Goal: Information Seeking & Learning: Learn about a topic

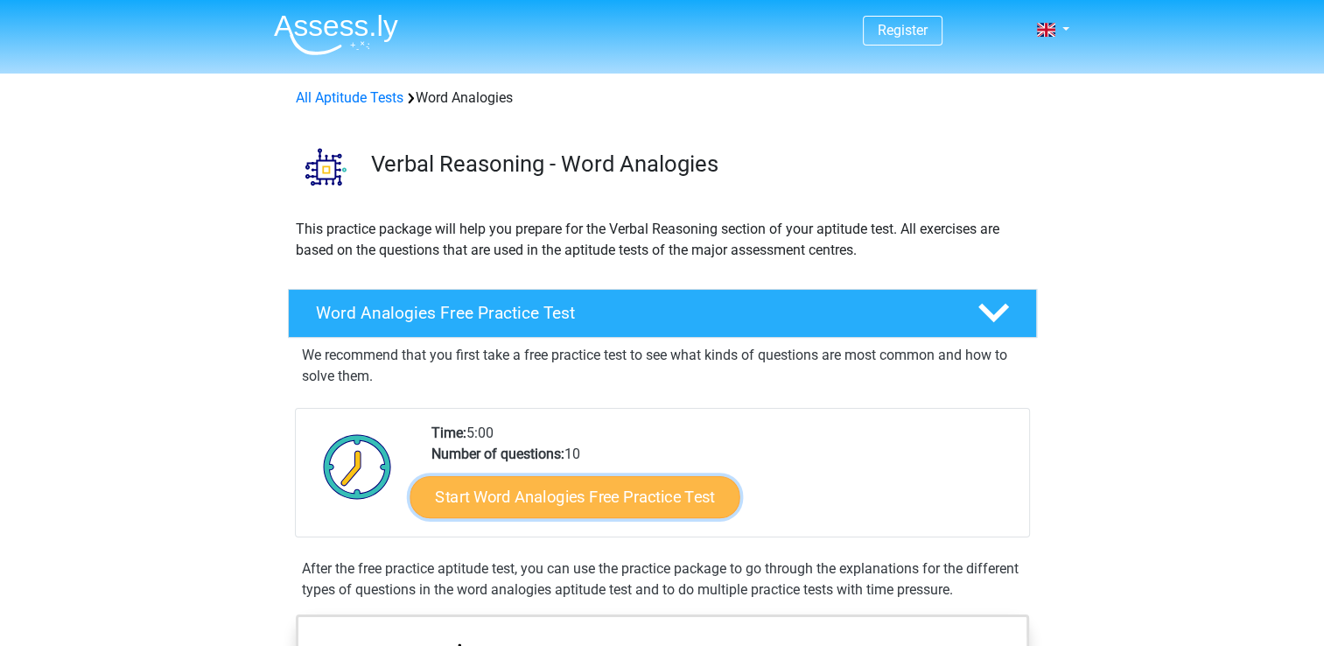
click at [641, 487] on link "Start Word Analogies Free Practice Test" at bounding box center [575, 496] width 330 height 42
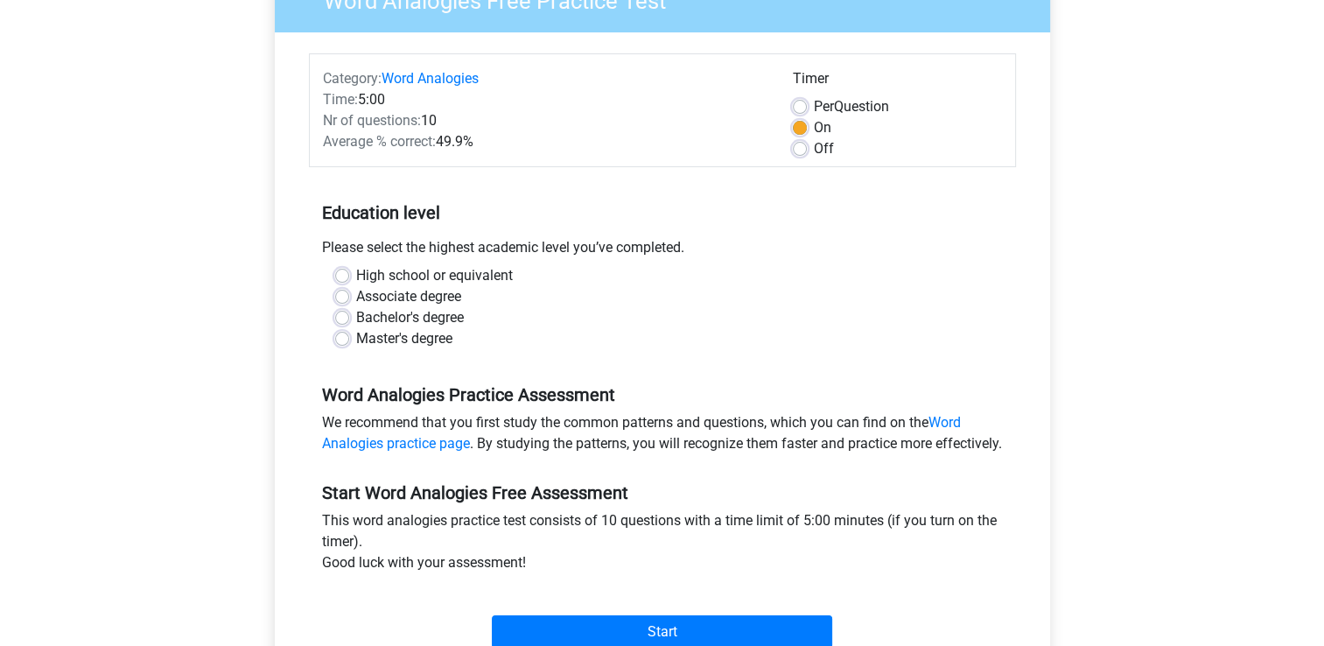
scroll to position [214, 0]
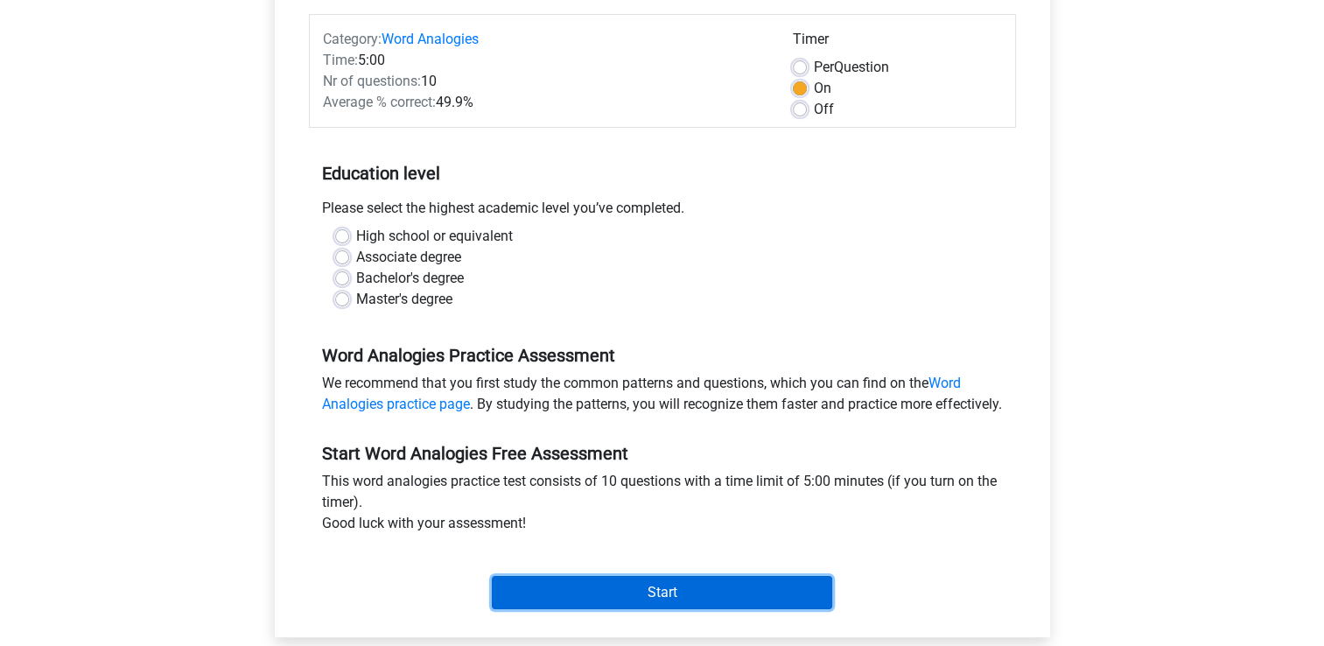
click at [641, 609] on input "Start" at bounding box center [662, 592] width 340 height 33
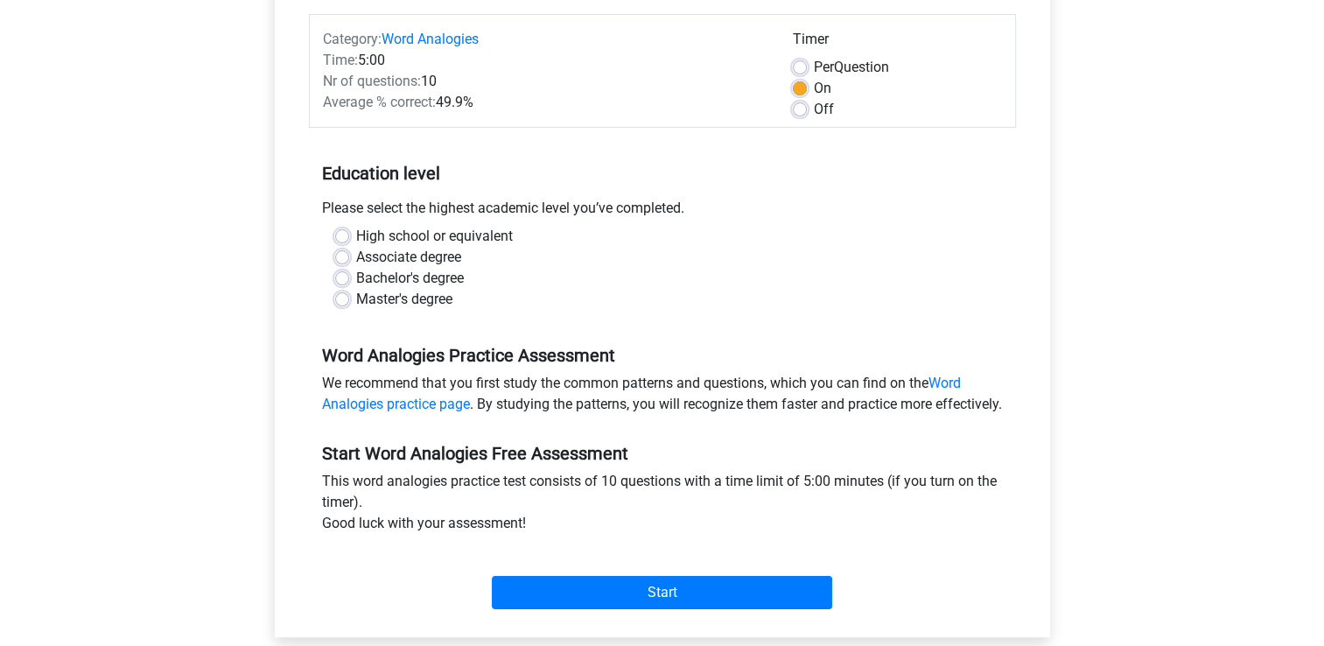
click at [382, 331] on div "Word Analogies Practice Assessment We recommend that you first study the common…" at bounding box center [662, 373] width 707 height 98
click at [356, 239] on label "High school or equivalent" at bounding box center [434, 236] width 157 height 21
click at [347, 239] on input "High school or equivalent" at bounding box center [342, 235] width 14 height 18
radio input "true"
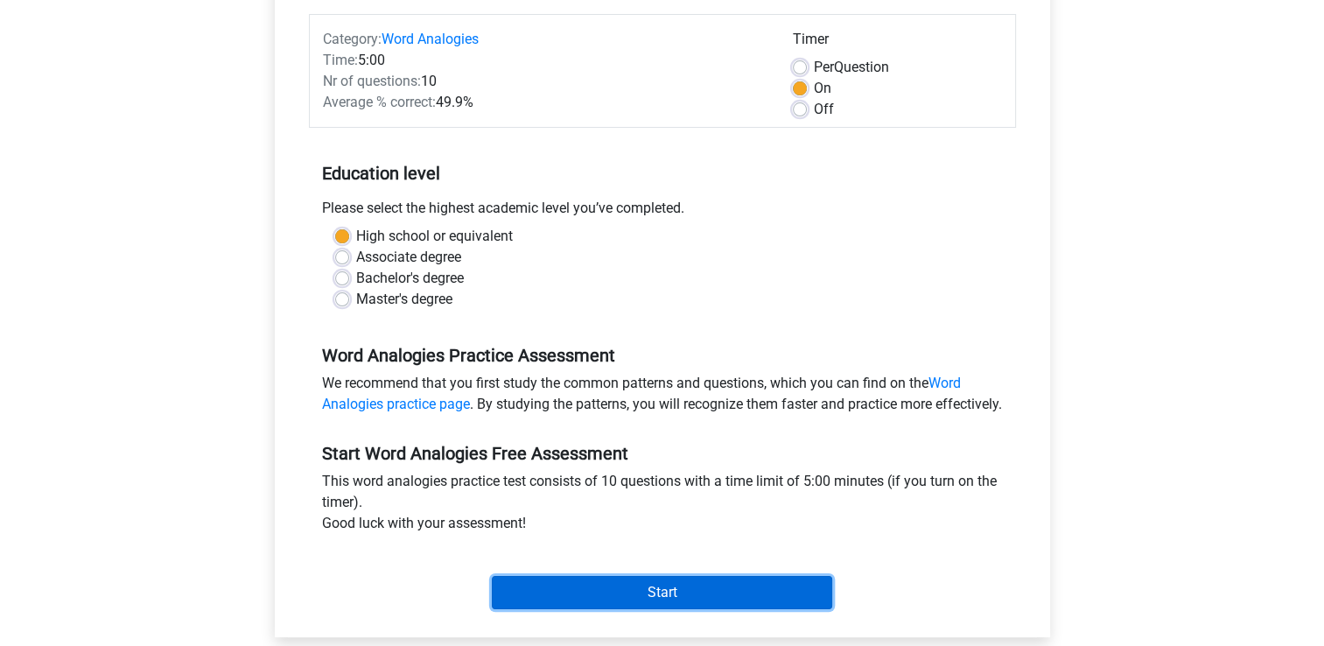
click at [672, 609] on input "Start" at bounding box center [662, 592] width 340 height 33
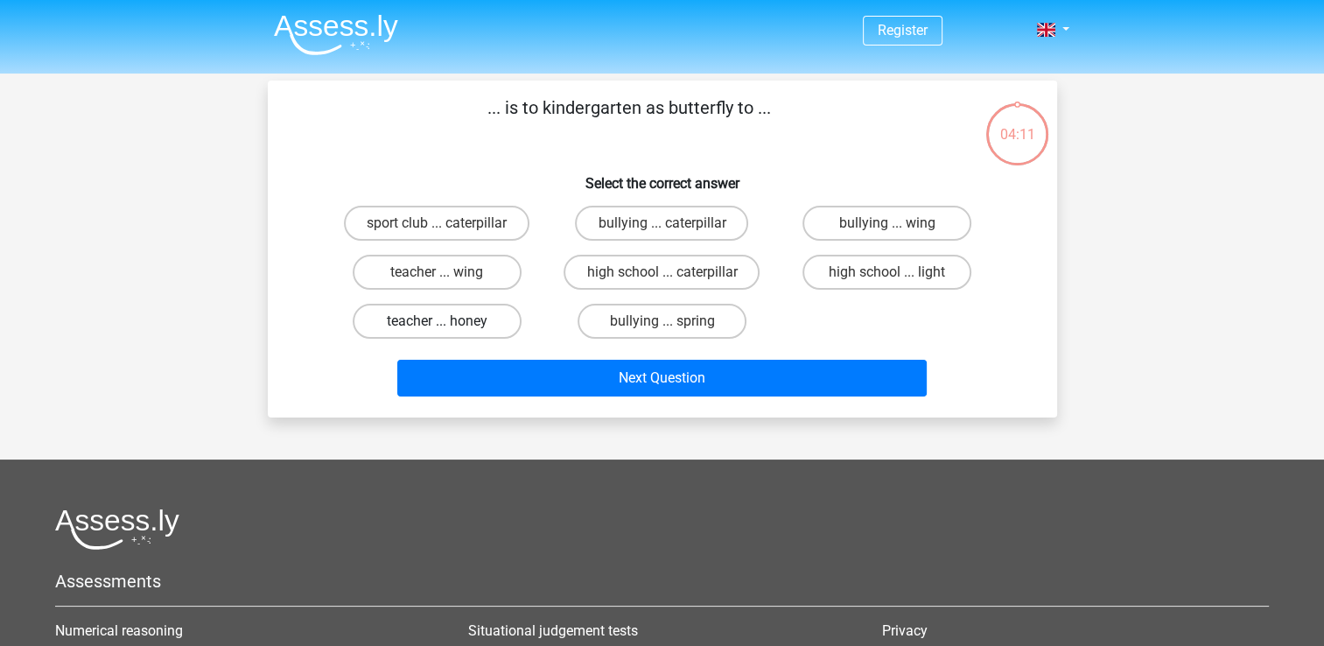
click at [459, 310] on label "teacher ... honey" at bounding box center [437, 321] width 169 height 35
click at [448, 321] on input "teacher ... honey" at bounding box center [442, 326] width 11 height 11
radio input "true"
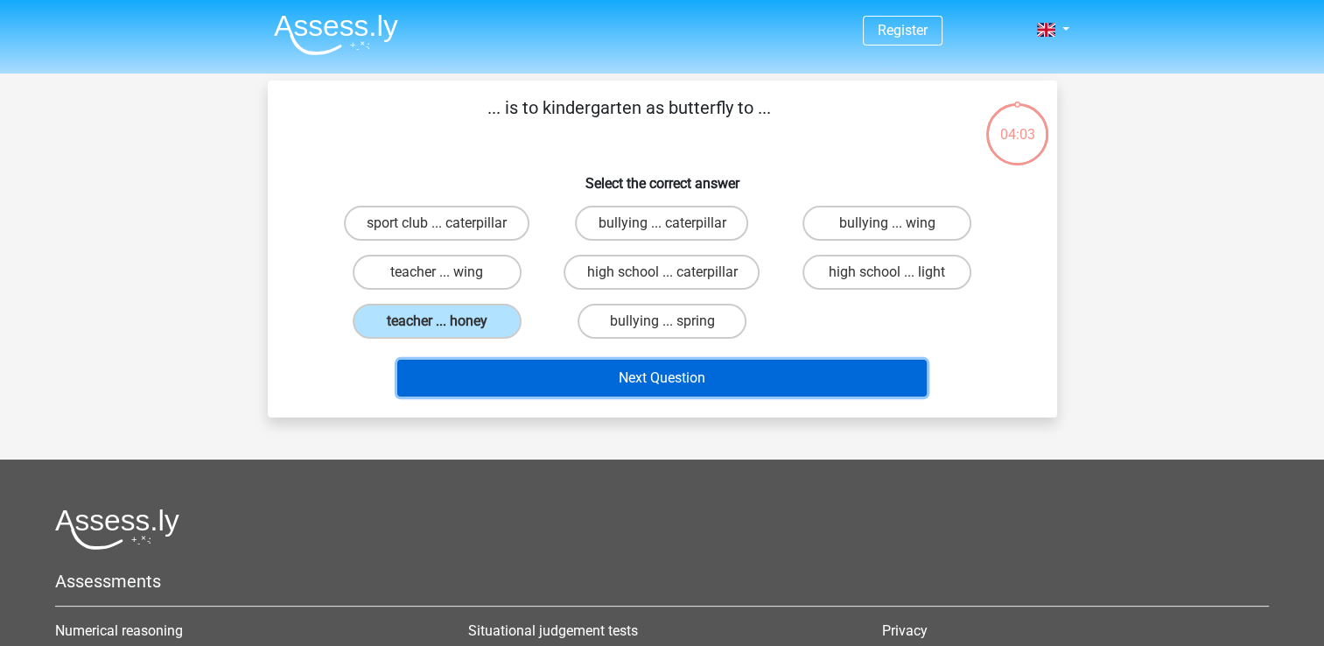
click at [676, 372] on button "Next Question" at bounding box center [661, 378] width 529 height 37
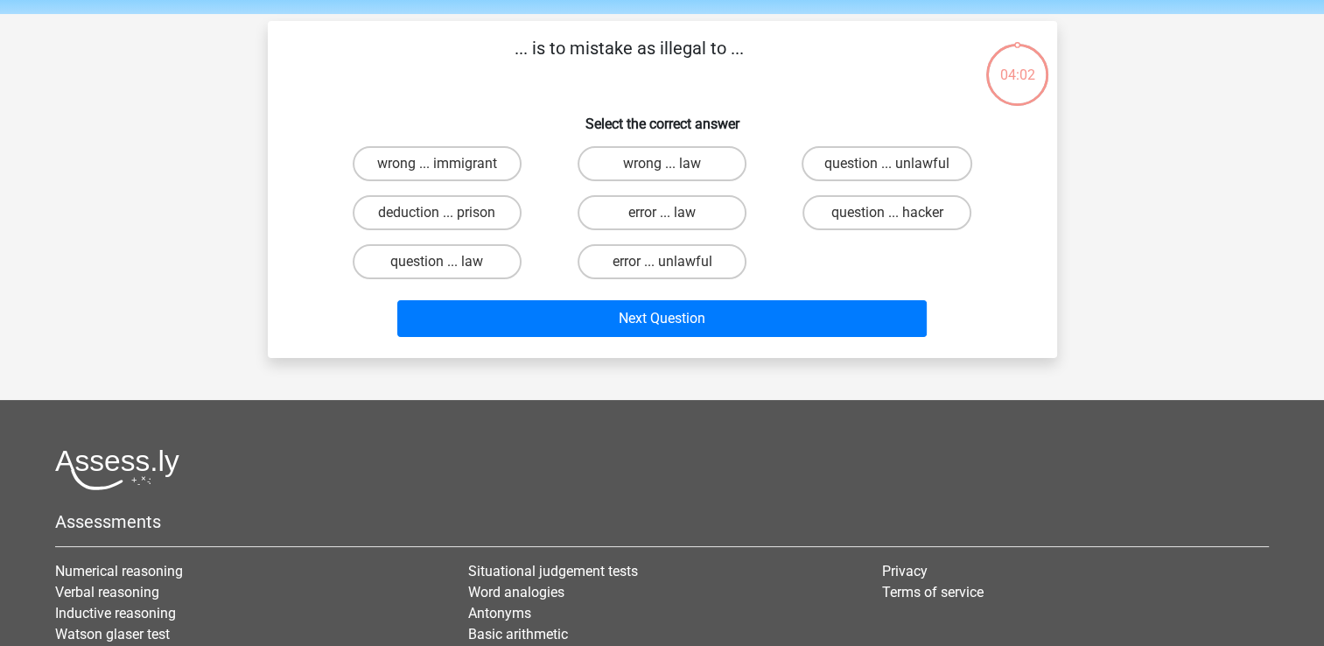
scroll to position [81, 0]
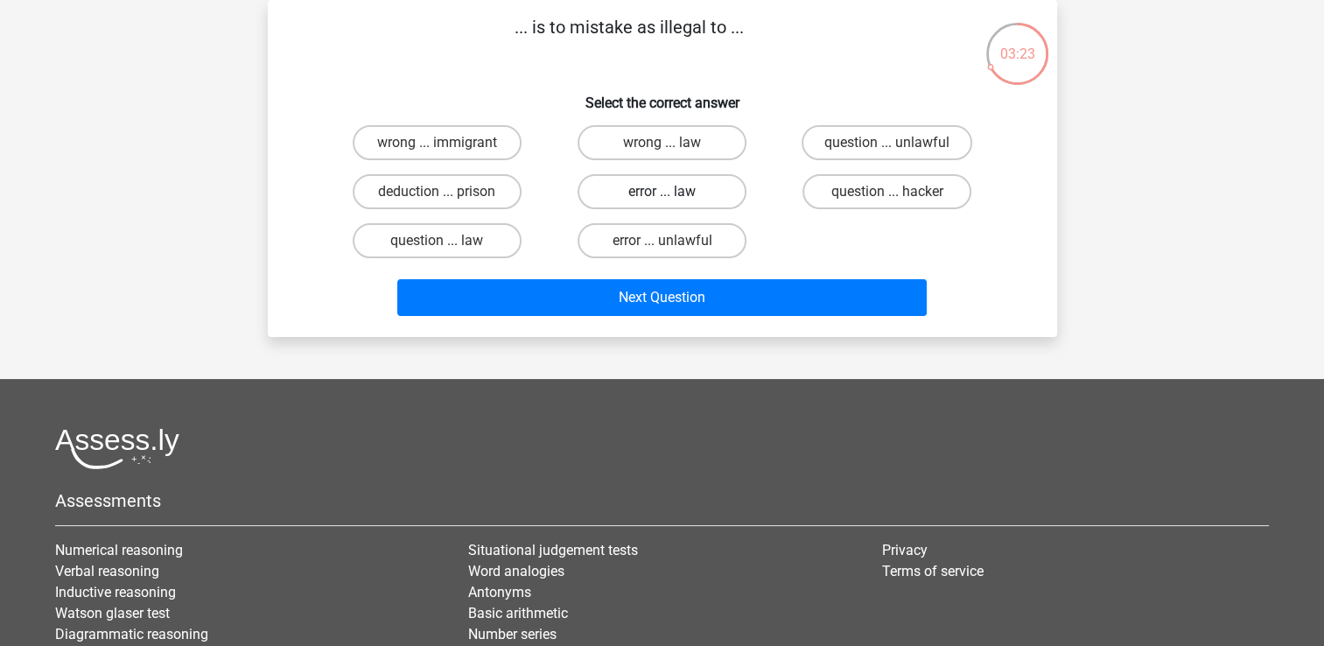
click at [694, 183] on label "error ... law" at bounding box center [662, 191] width 169 height 35
click at [673, 192] on input "error ... law" at bounding box center [667, 197] width 11 height 11
radio input "true"
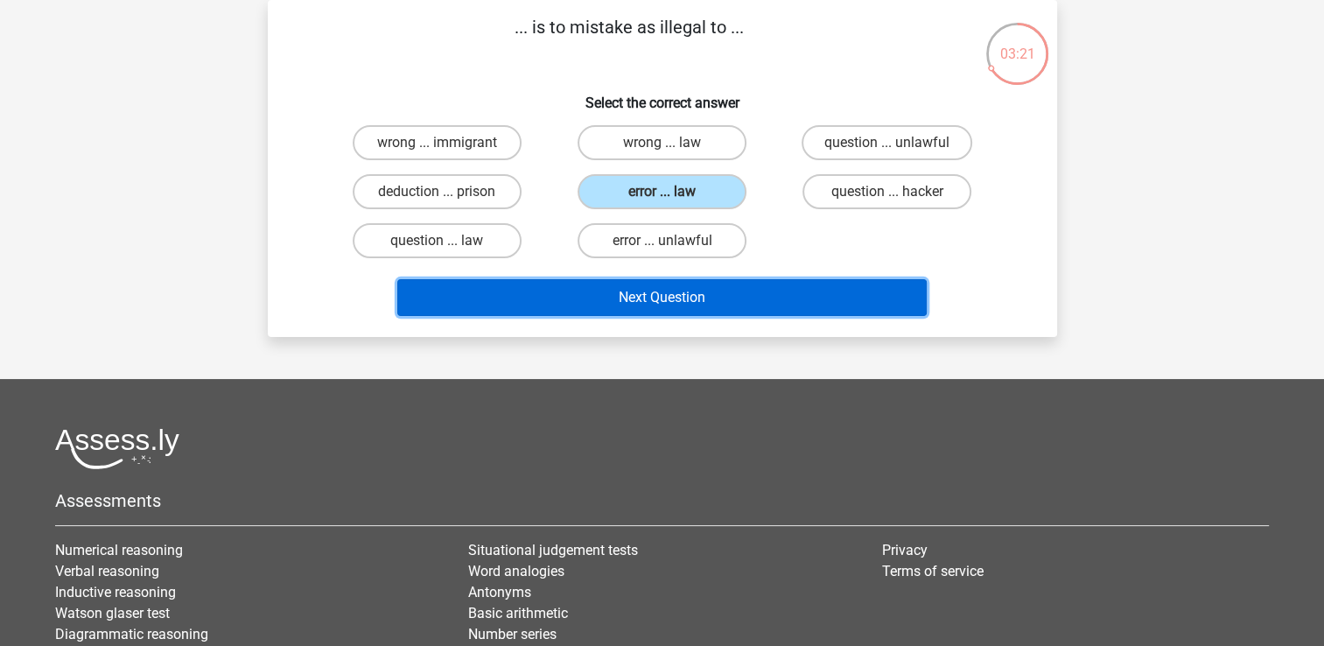
click at [648, 296] on button "Next Question" at bounding box center [661, 297] width 529 height 37
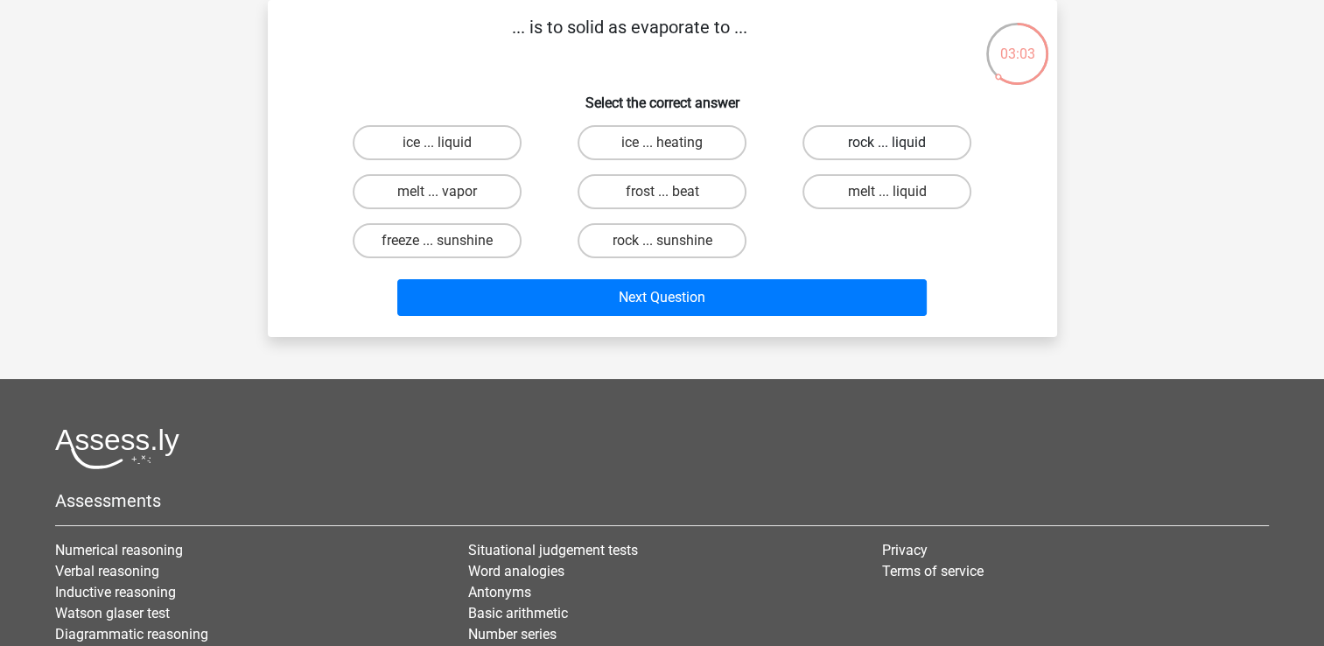
click at [872, 138] on label "rock ... liquid" at bounding box center [886, 142] width 169 height 35
click at [887, 143] on input "rock ... liquid" at bounding box center [892, 148] width 11 height 11
radio input "true"
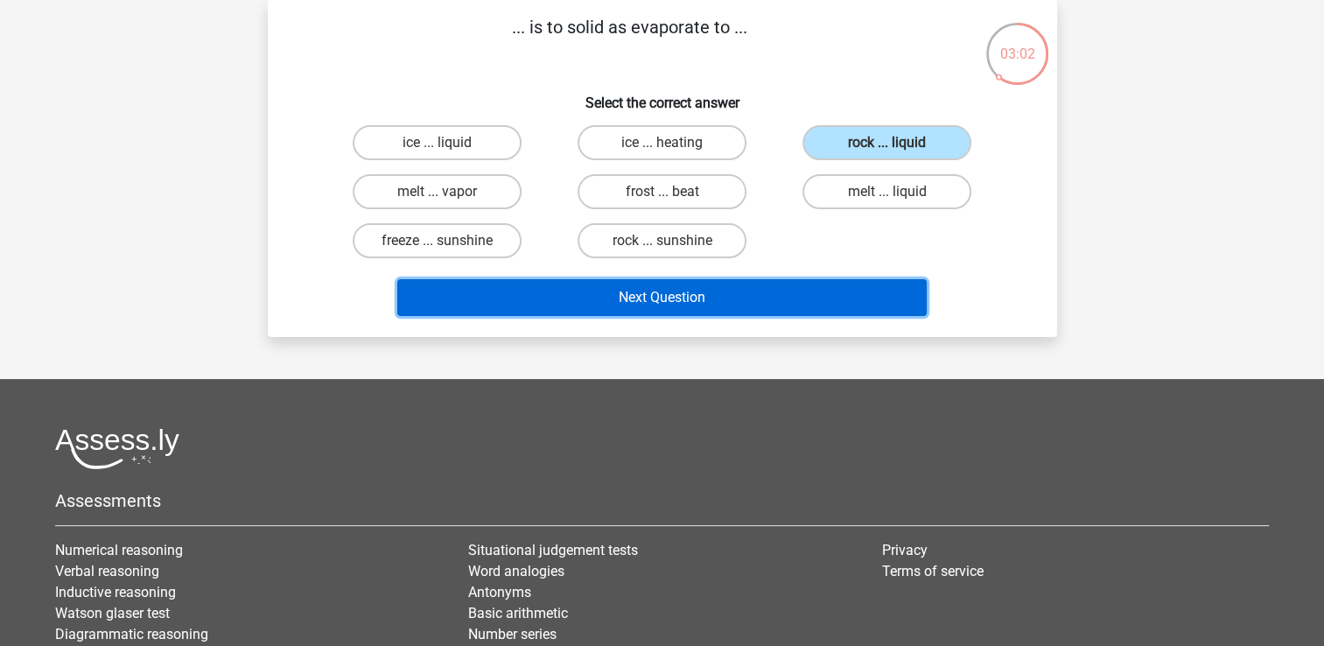
click at [745, 300] on button "Next Question" at bounding box center [661, 297] width 529 height 37
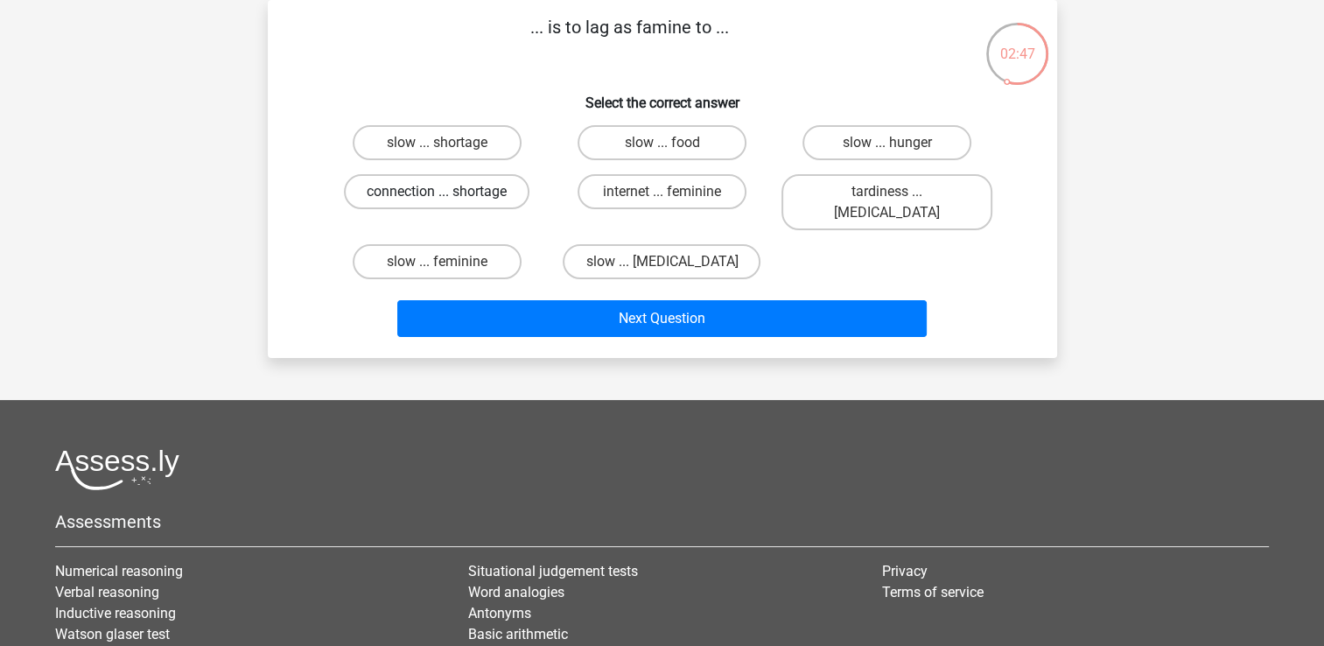
click at [487, 189] on label "connection ... shortage" at bounding box center [437, 191] width 186 height 35
click at [448, 192] on input "connection ... shortage" at bounding box center [442, 197] width 11 height 11
radio input "true"
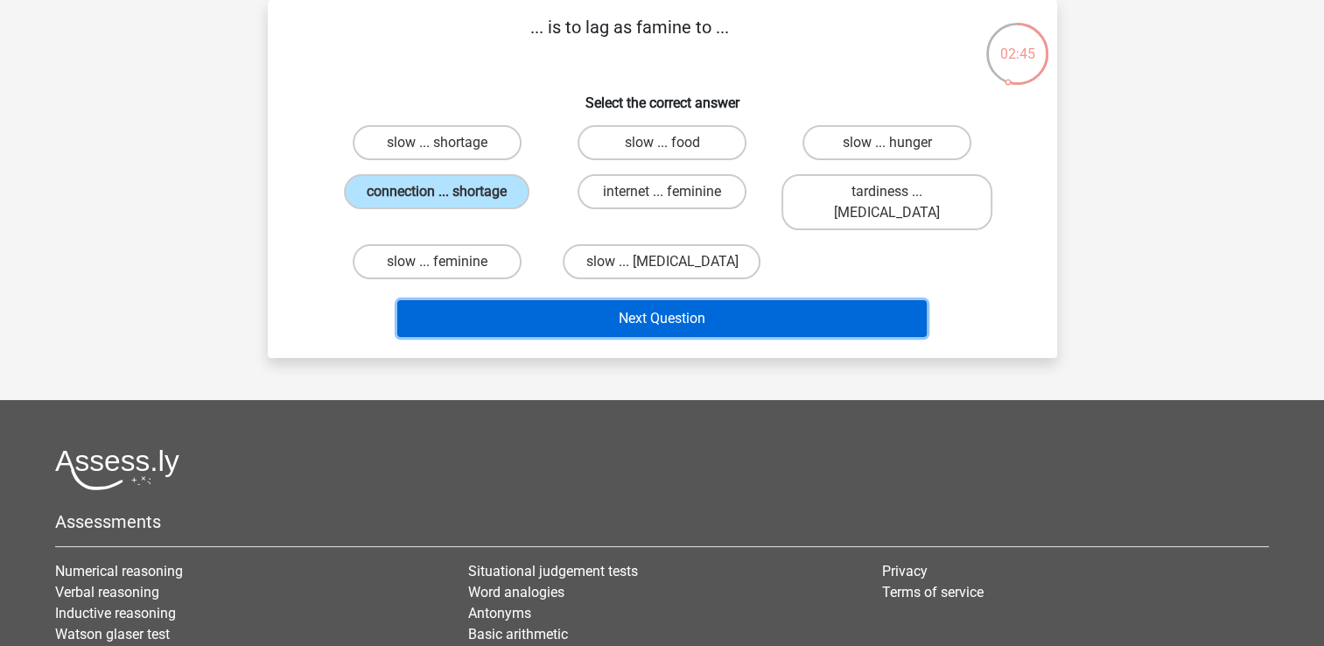
click at [623, 300] on button "Next Question" at bounding box center [661, 318] width 529 height 37
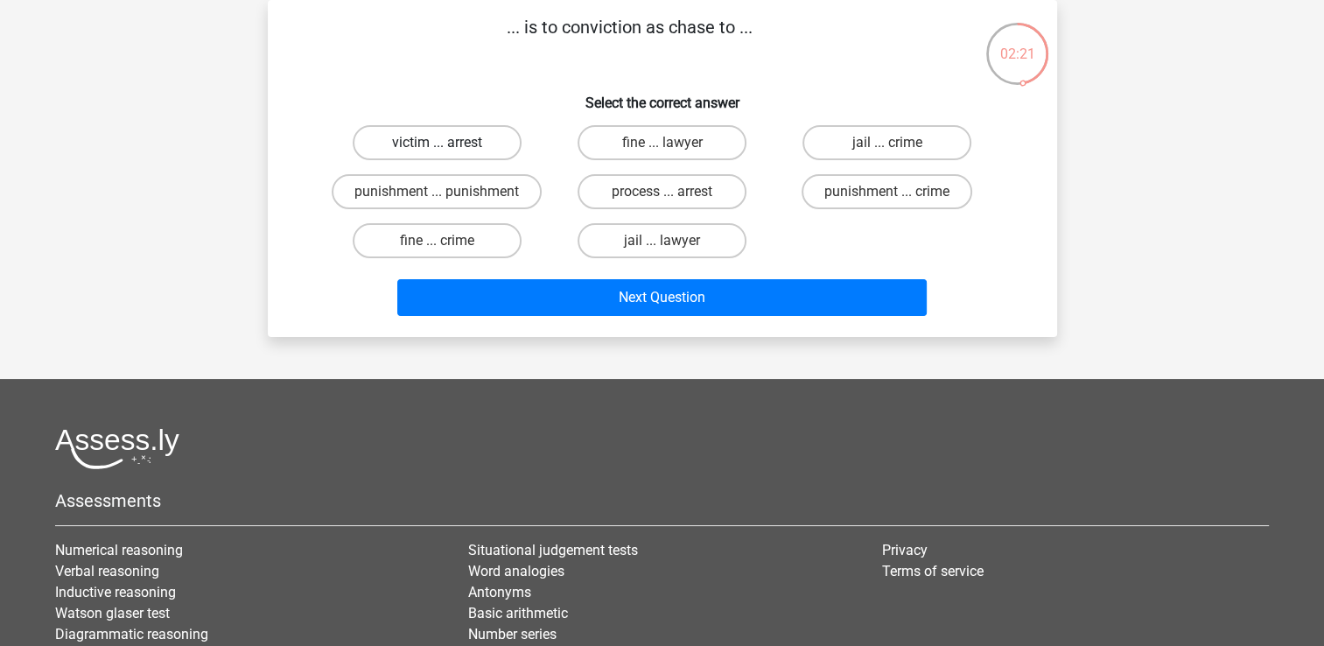
click at [448, 149] on label "victim ... arrest" at bounding box center [437, 142] width 169 height 35
click at [448, 149] on input "victim ... arrest" at bounding box center [442, 148] width 11 height 11
radio input "true"
click at [616, 187] on label "process ... arrest" at bounding box center [662, 191] width 169 height 35
click at [662, 192] on input "process ... arrest" at bounding box center [667, 197] width 11 height 11
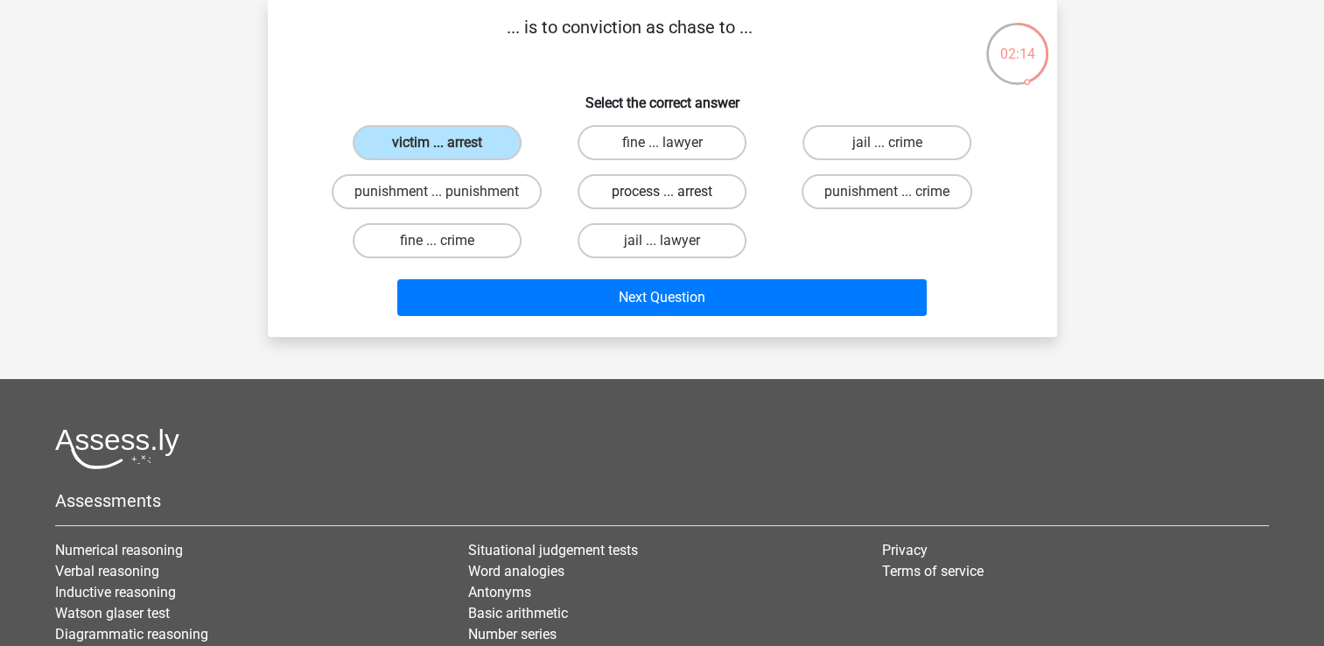
radio input "true"
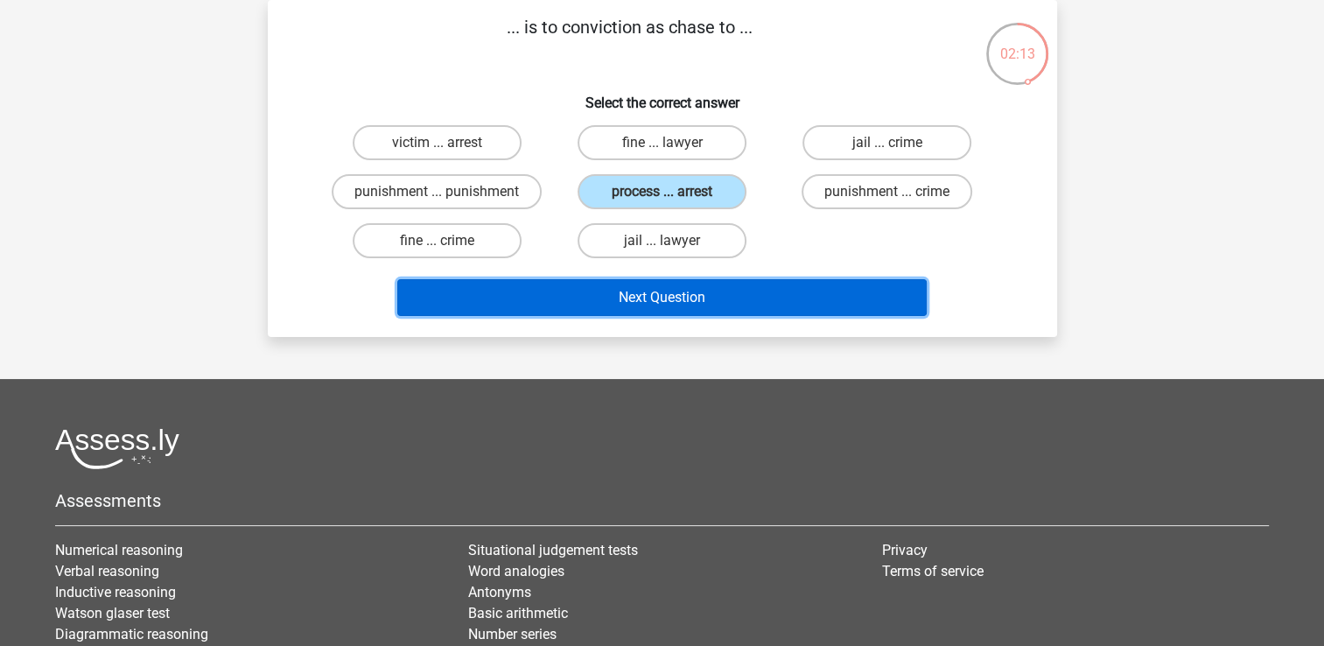
click at [637, 291] on button "Next Question" at bounding box center [661, 297] width 529 height 37
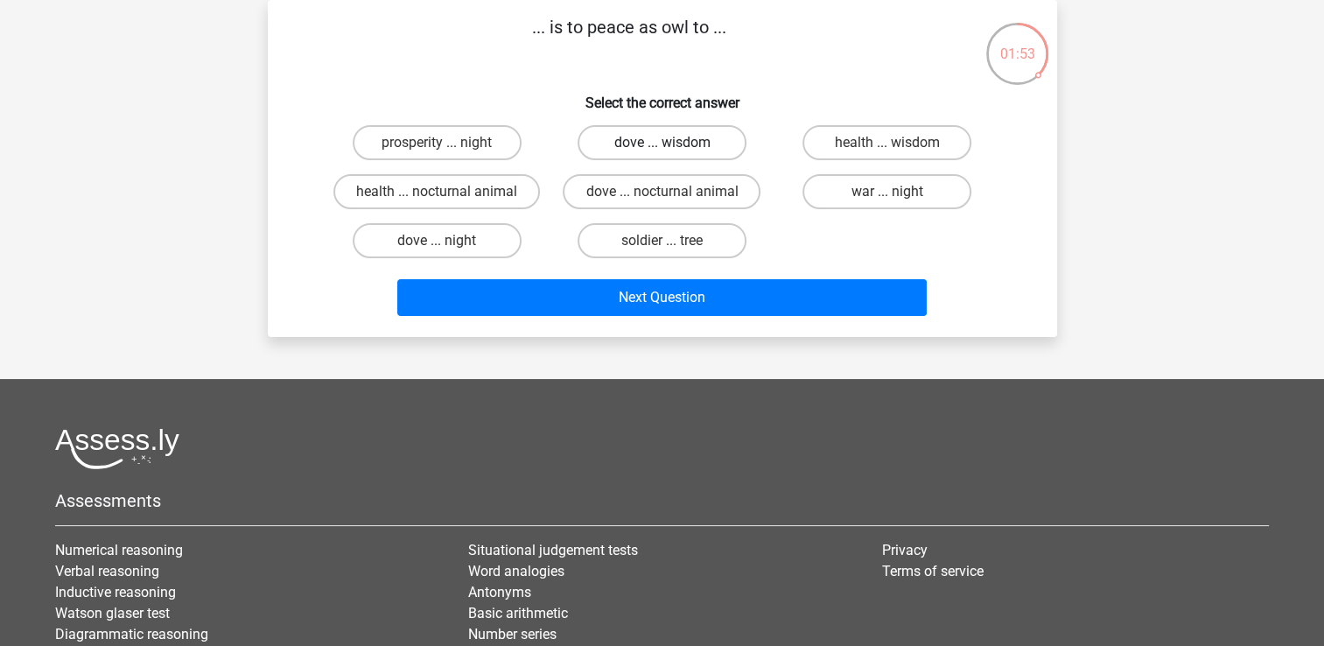
click at [678, 148] on label "dove ... wisdom" at bounding box center [662, 142] width 169 height 35
click at [673, 148] on input "dove ... wisdom" at bounding box center [667, 148] width 11 height 11
radio input "true"
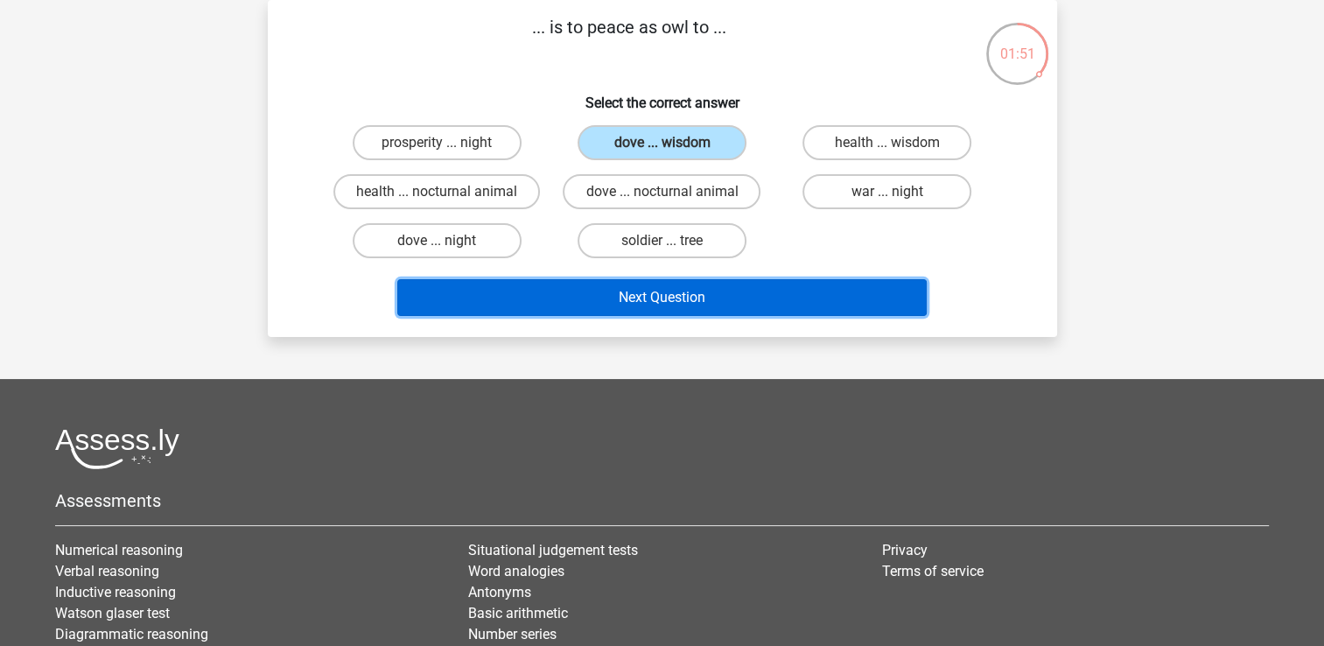
click at [652, 291] on button "Next Question" at bounding box center [661, 297] width 529 height 37
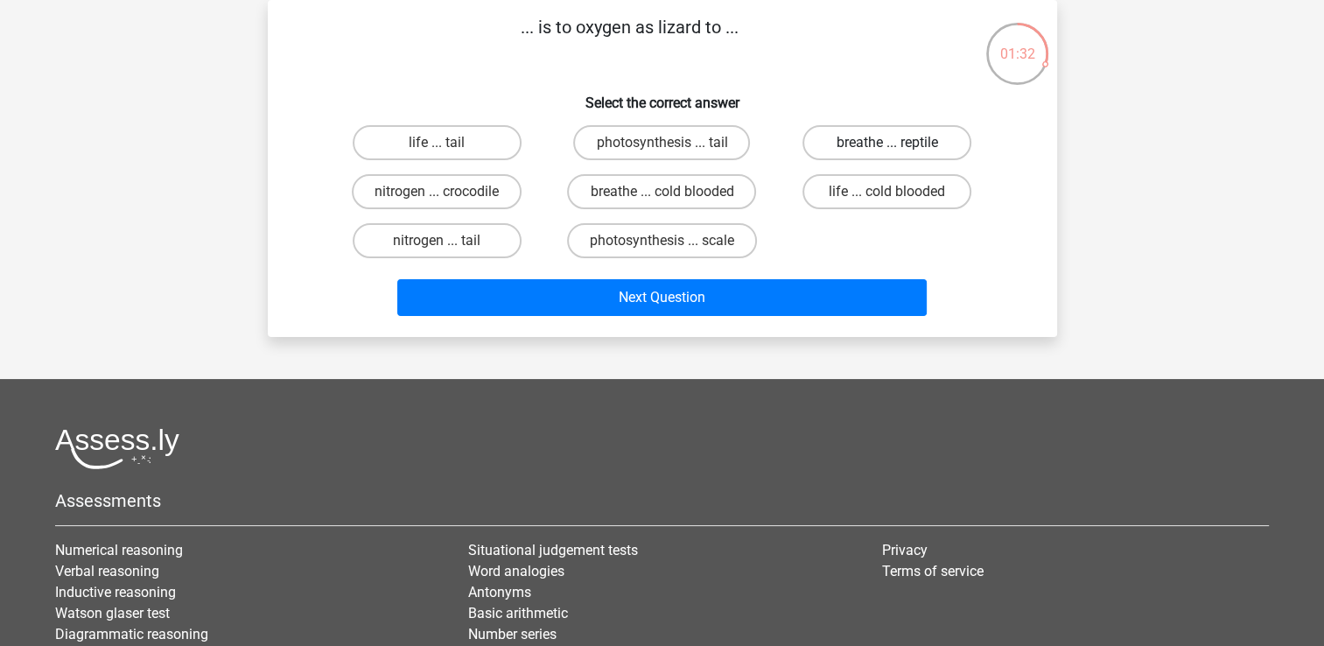
click at [839, 139] on label "breathe ... reptile" at bounding box center [886, 142] width 169 height 35
click at [887, 143] on input "breathe ... reptile" at bounding box center [892, 148] width 11 height 11
radio input "true"
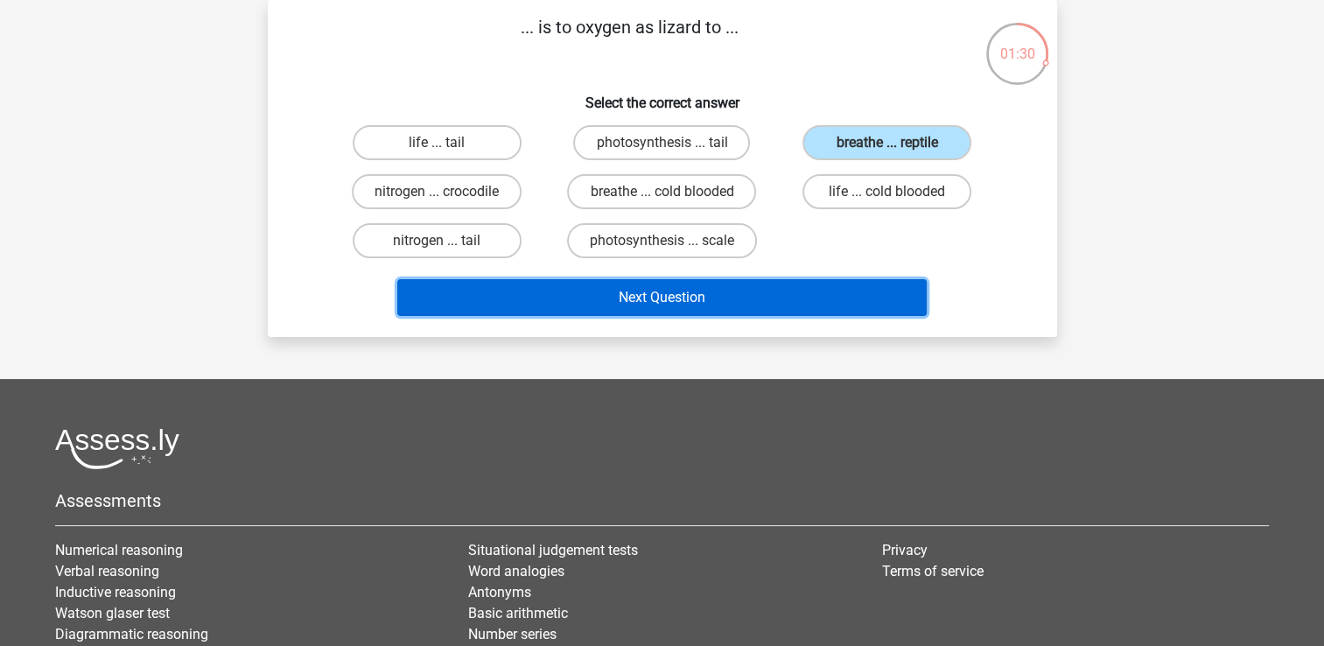
click at [651, 284] on button "Next Question" at bounding box center [661, 297] width 529 height 37
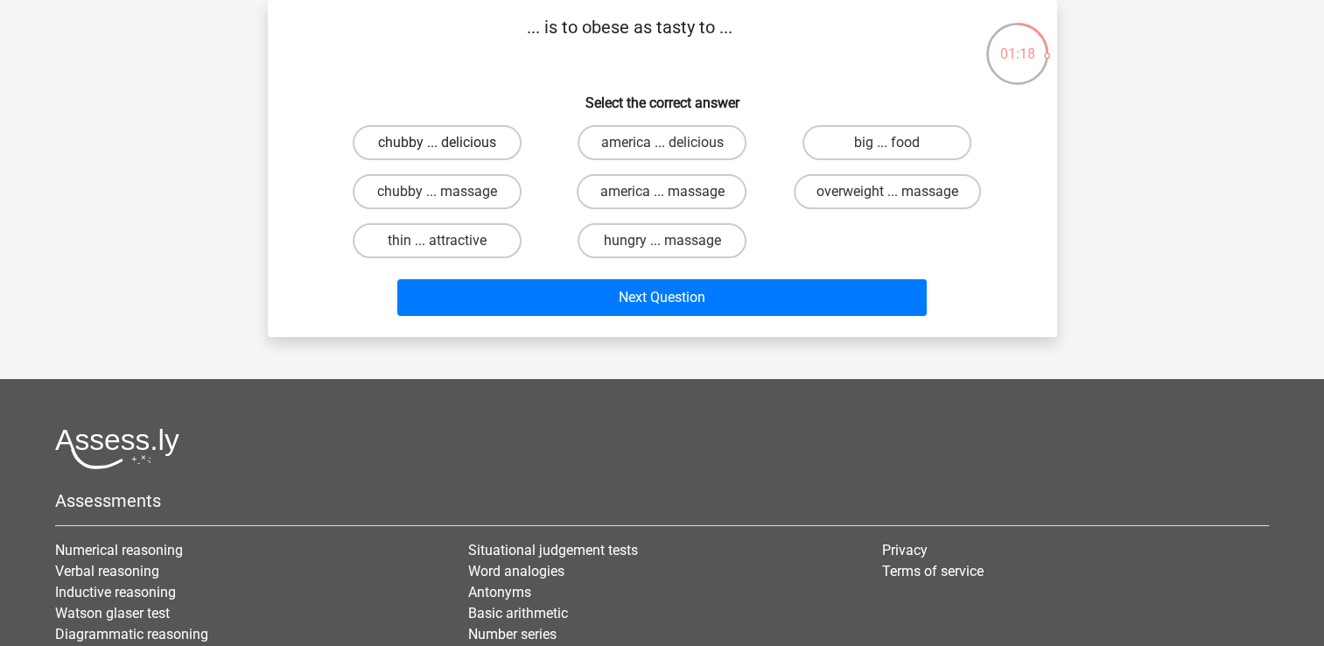
click at [487, 136] on label "chubby ... delicious" at bounding box center [437, 142] width 169 height 35
click at [448, 143] on input "chubby ... delicious" at bounding box center [442, 148] width 11 height 11
radio input "true"
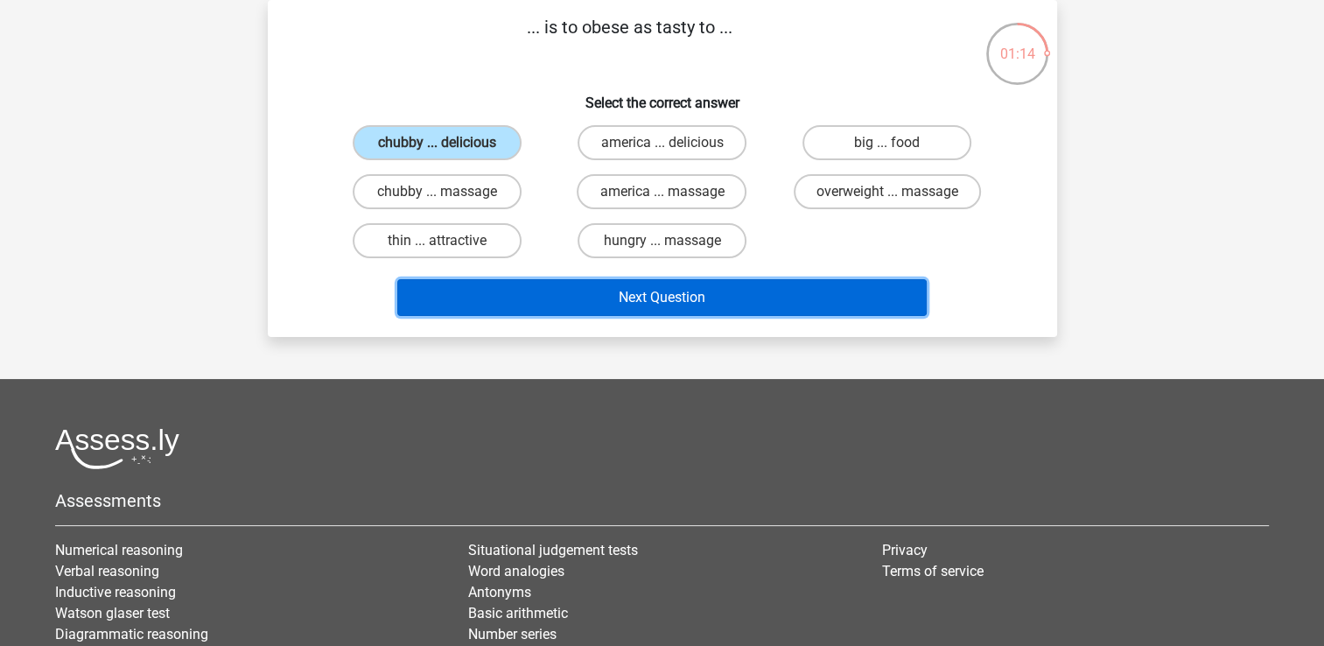
click at [593, 292] on button "Next Question" at bounding box center [661, 297] width 529 height 37
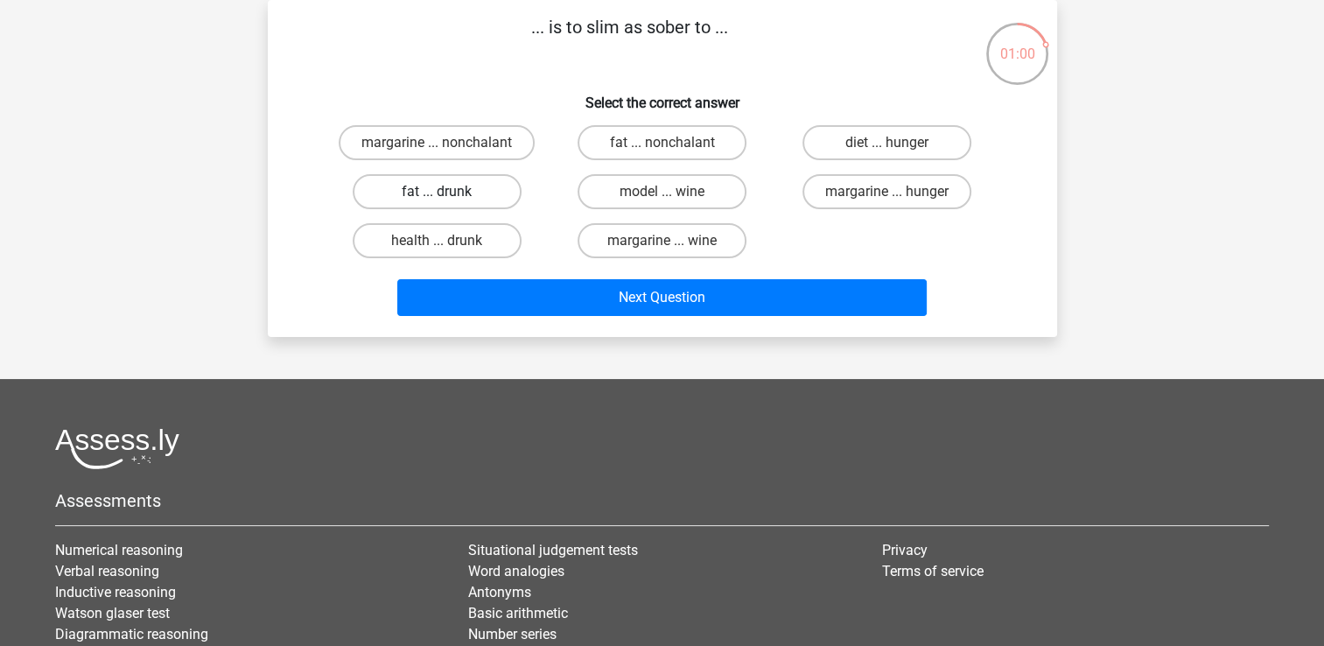
click at [465, 186] on label "fat ... drunk" at bounding box center [437, 191] width 169 height 35
click at [448, 192] on input "fat ... drunk" at bounding box center [442, 197] width 11 height 11
radio input "true"
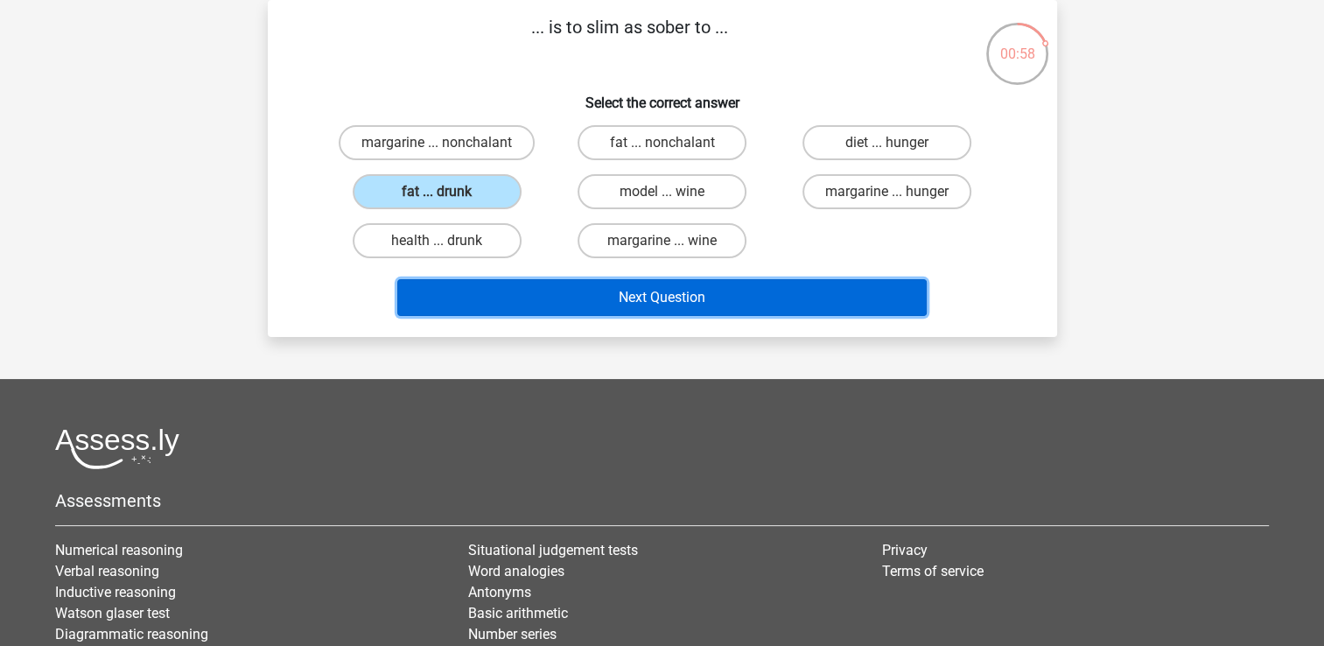
click at [570, 284] on button "Next Question" at bounding box center [661, 297] width 529 height 37
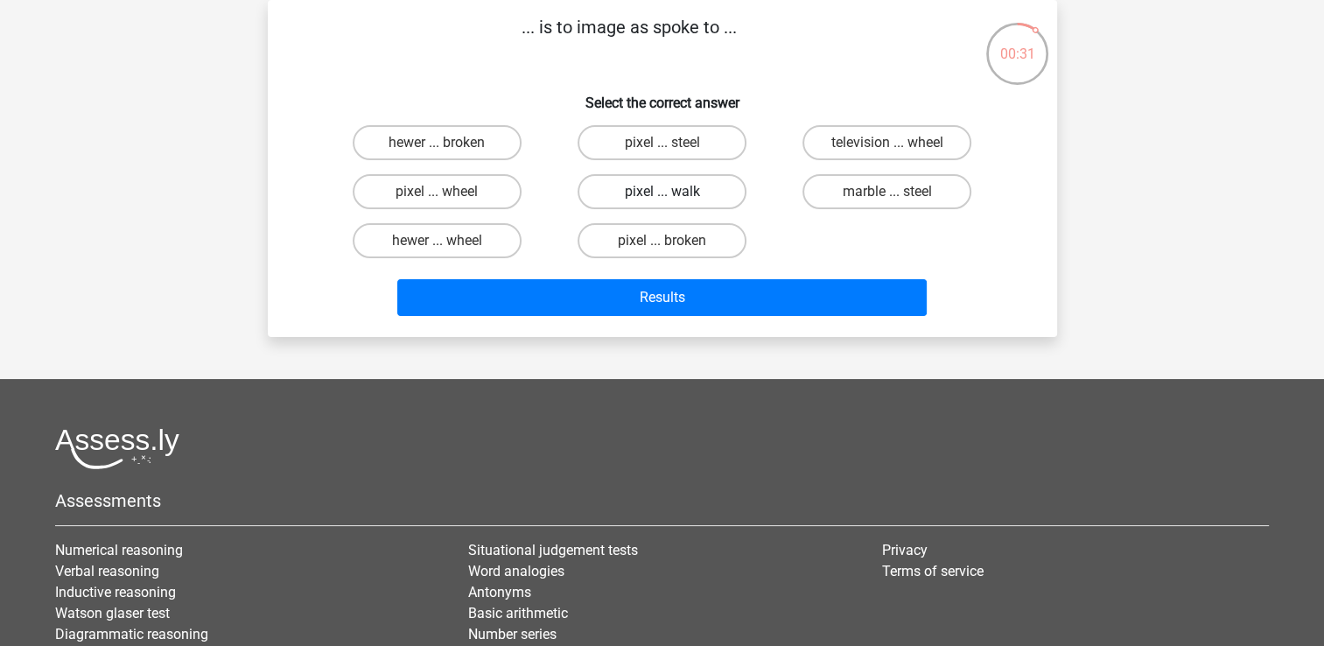
click at [623, 202] on label "pixel ... walk" at bounding box center [662, 191] width 169 height 35
click at [662, 202] on input "pixel ... walk" at bounding box center [667, 197] width 11 height 11
radio input "true"
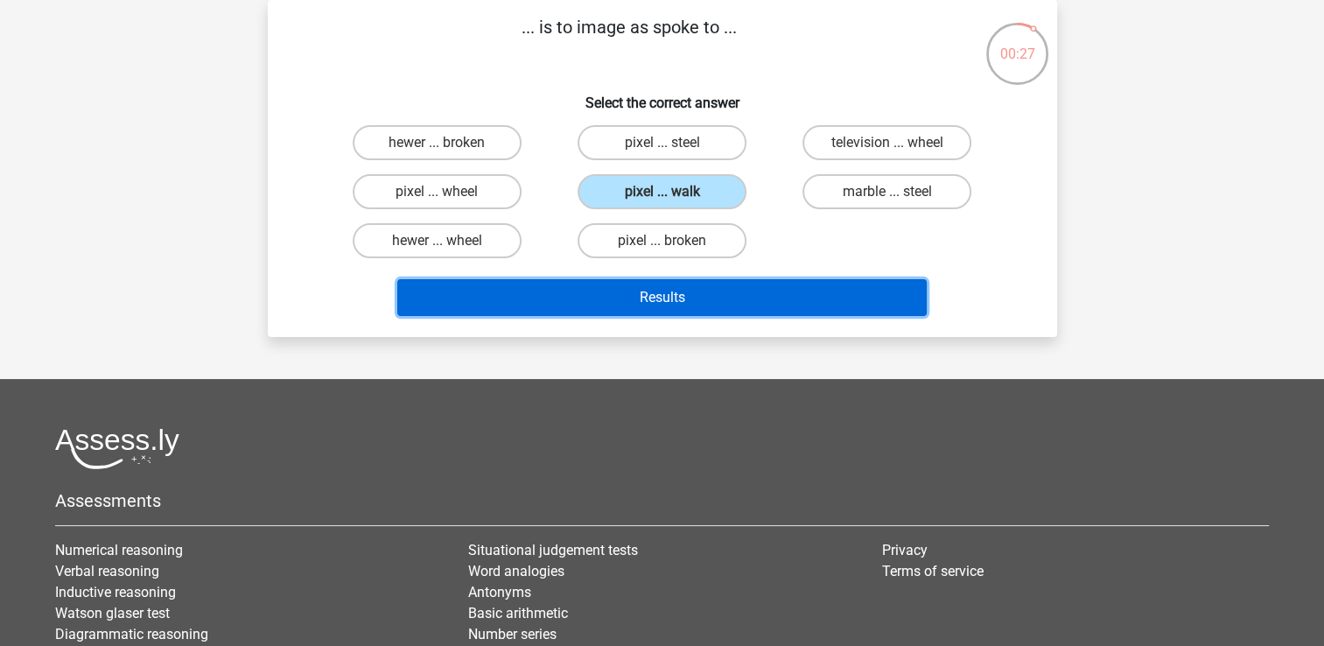
click at [671, 294] on button "Results" at bounding box center [661, 297] width 529 height 37
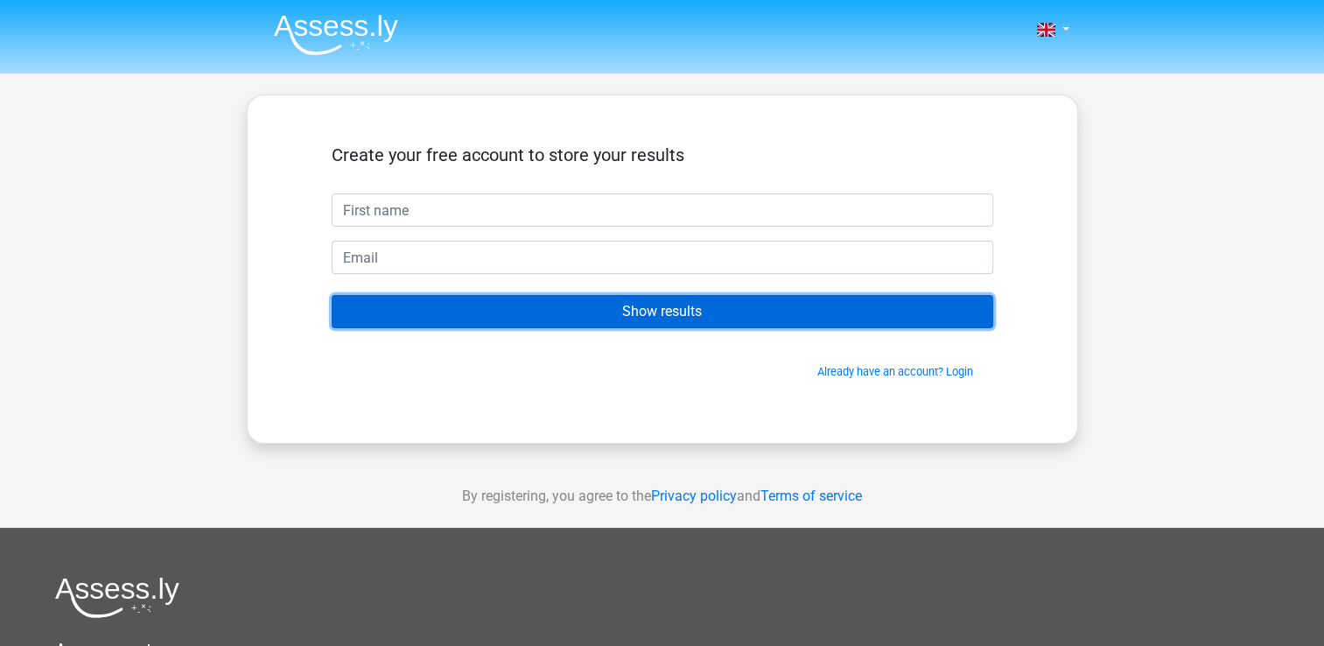
click at [662, 317] on input "Show results" at bounding box center [663, 311] width 662 height 33
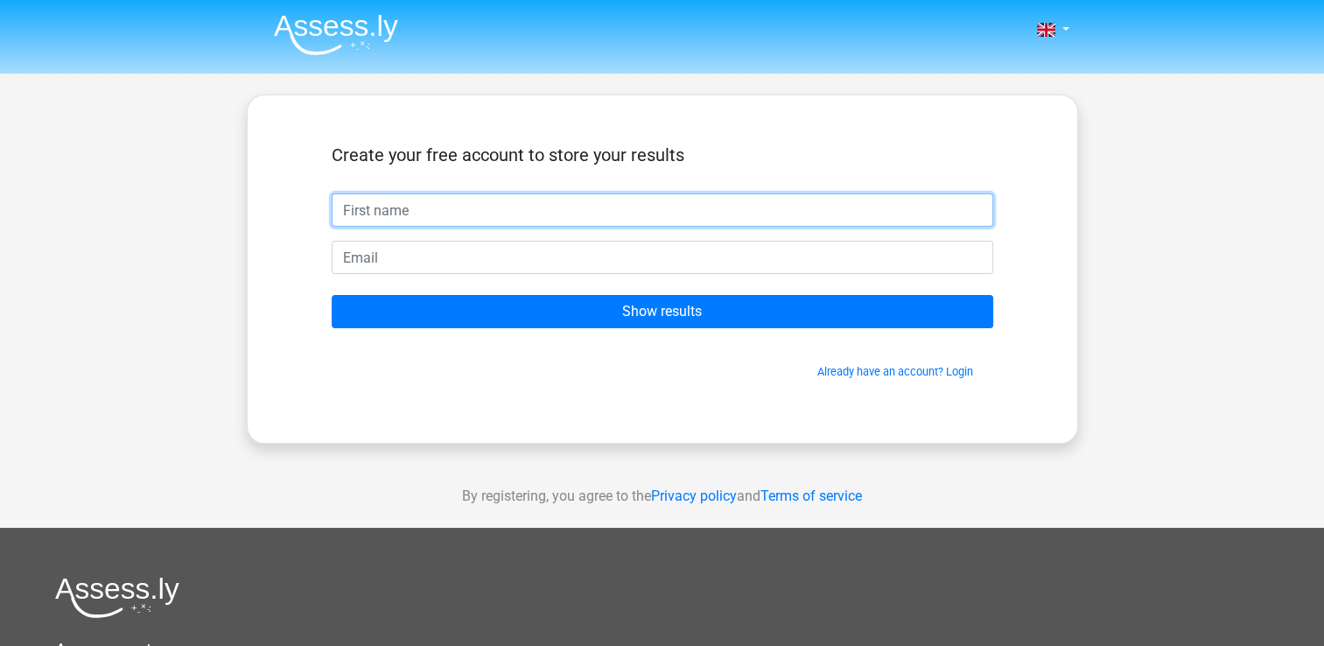
click at [427, 212] on input "text" at bounding box center [663, 209] width 662 height 33
type input "a"
type input "ann ann"
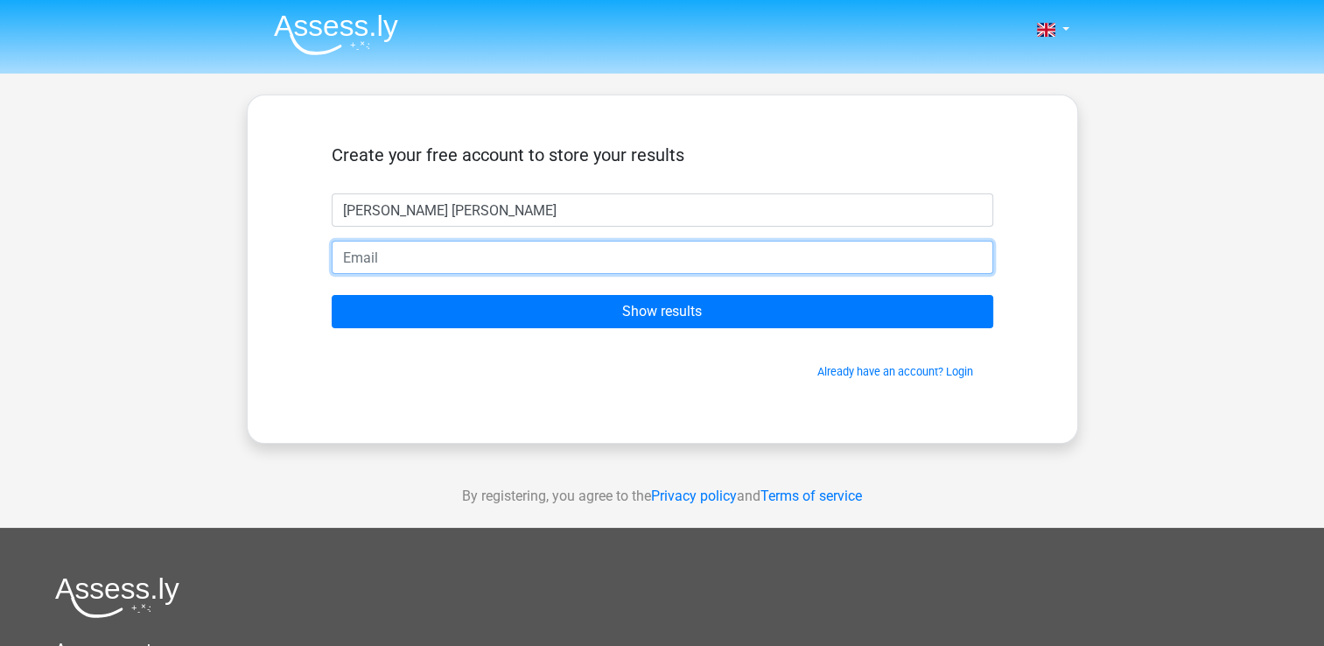
click at [396, 256] on input "email" at bounding box center [663, 257] width 662 height 33
type input "b"
type input "@"
type input "[EMAIL_ADDRESS][DOMAIN_NAME]"
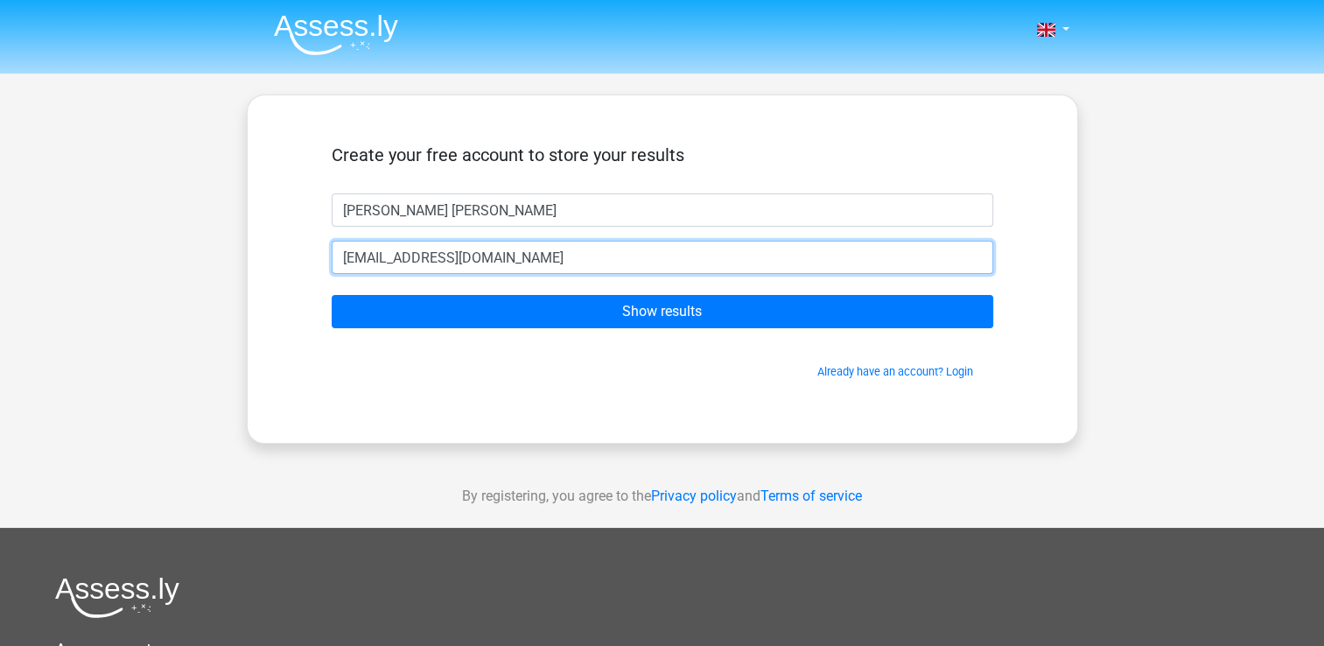
click at [332, 295] on input "Show results" at bounding box center [663, 311] width 662 height 33
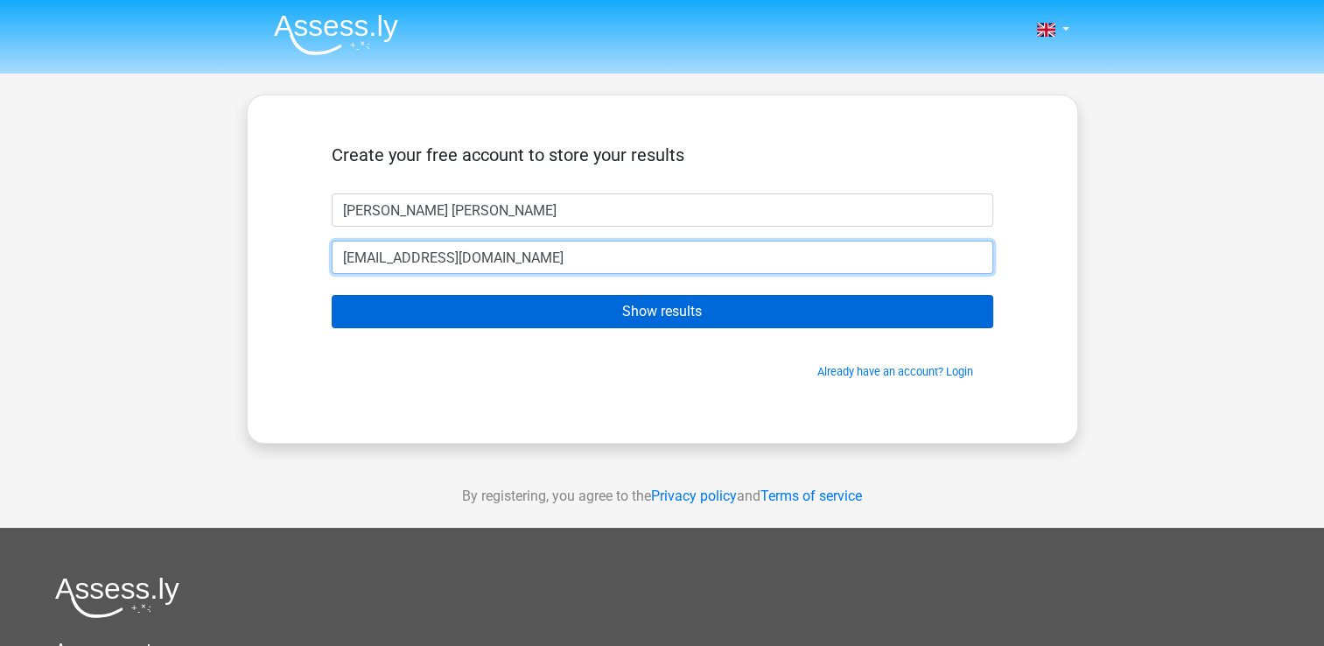
click at [332, 295] on input "Show results" at bounding box center [663, 311] width 662 height 33
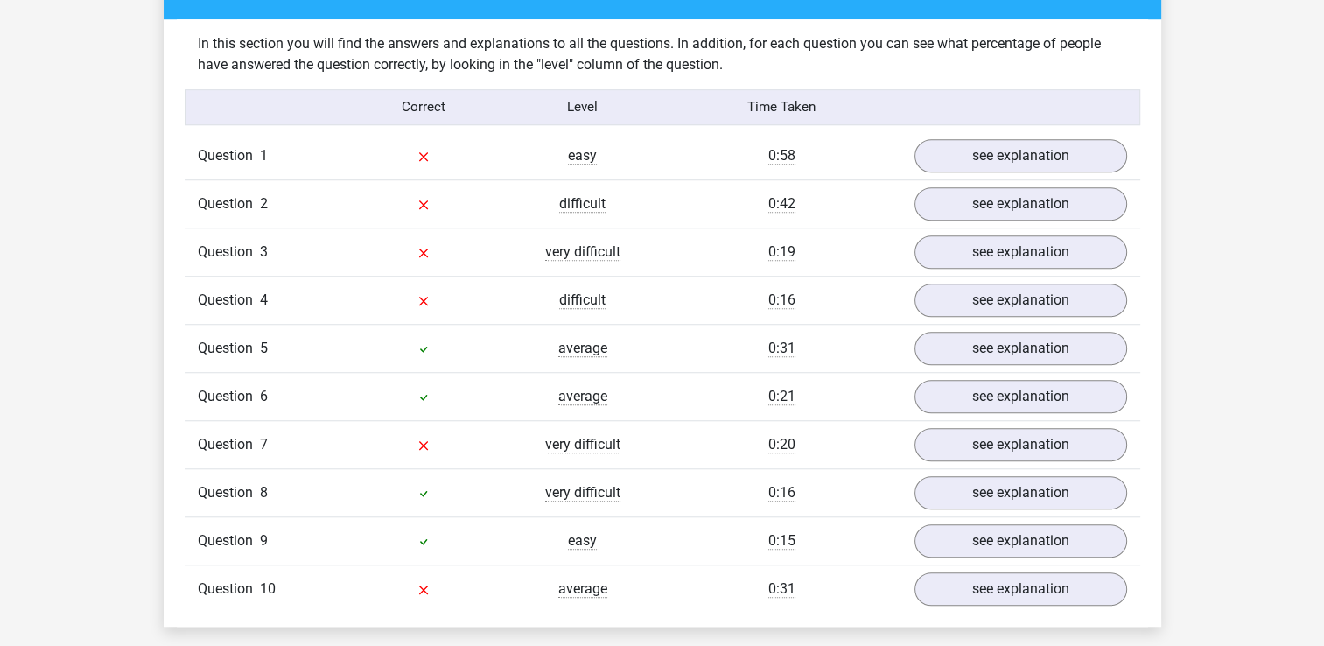
scroll to position [1344, 0]
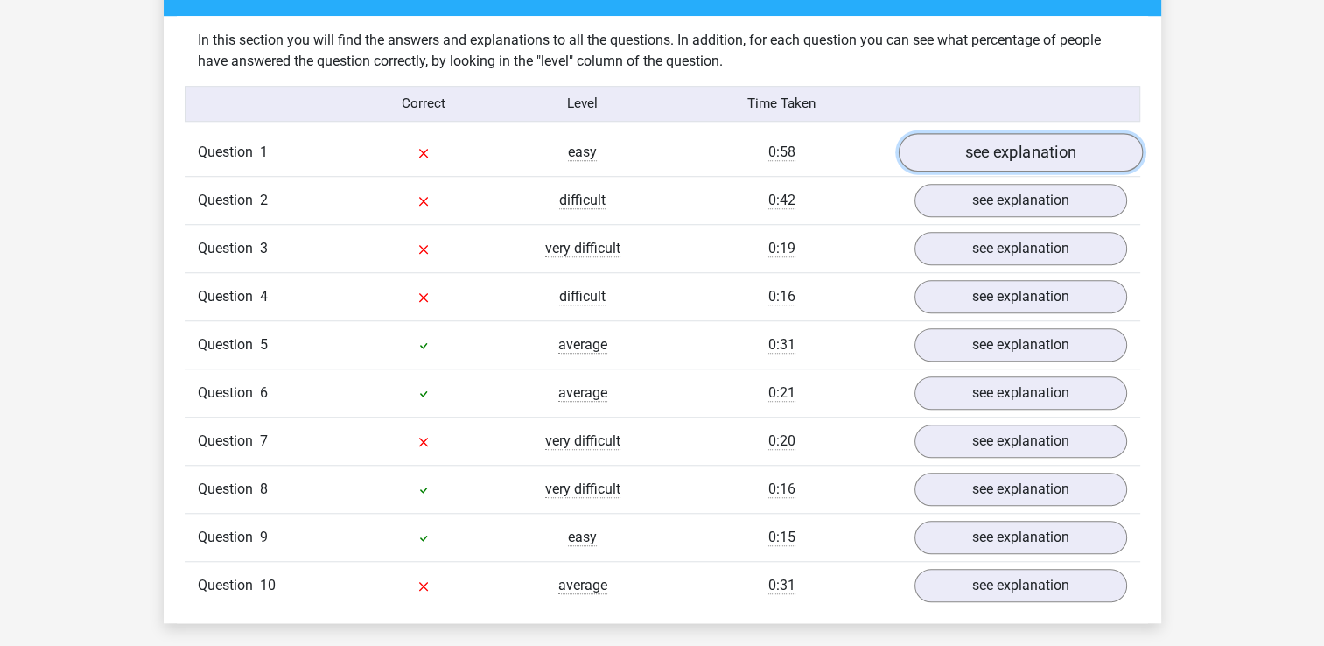
click at [1054, 156] on link "see explanation" at bounding box center [1020, 152] width 244 height 39
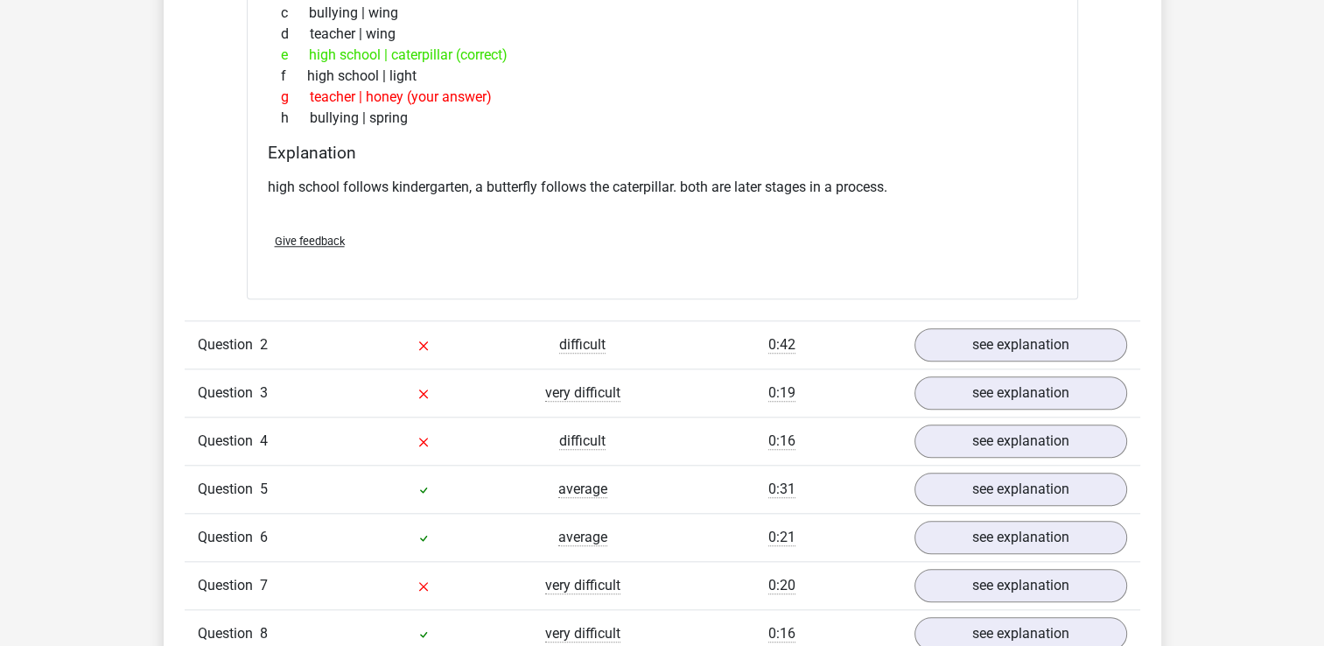
scroll to position [1642, 0]
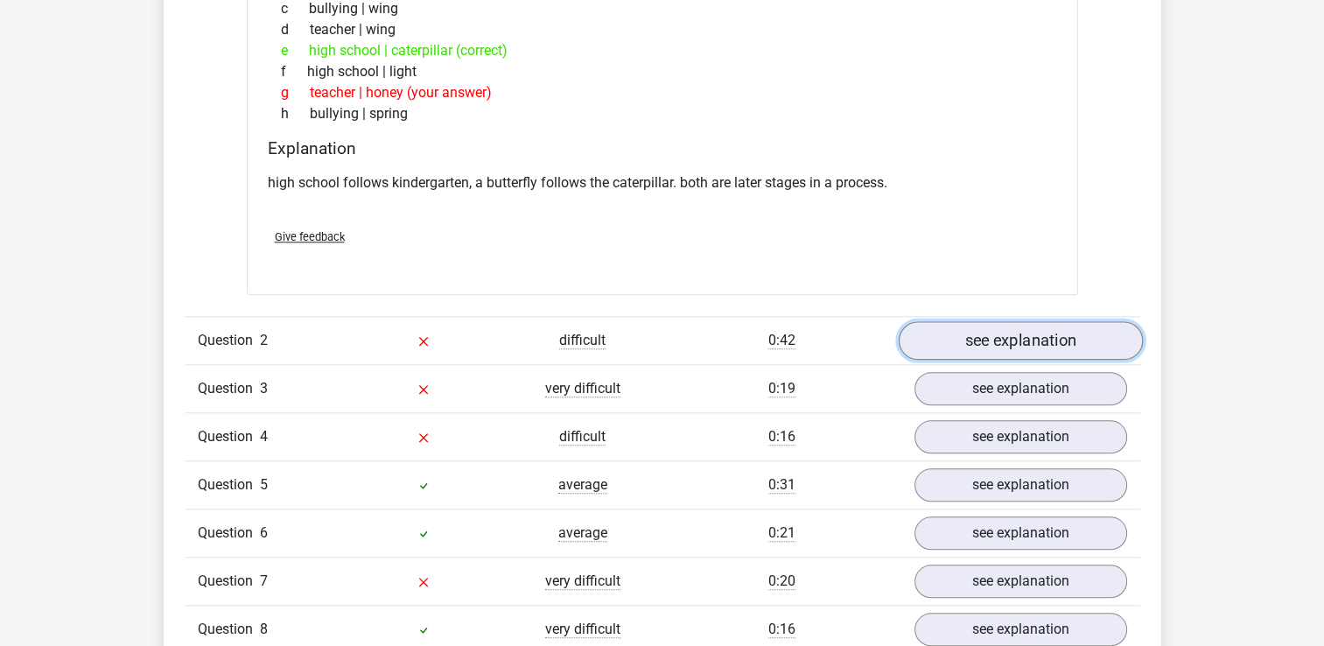
click at [1053, 343] on link "see explanation" at bounding box center [1020, 340] width 244 height 39
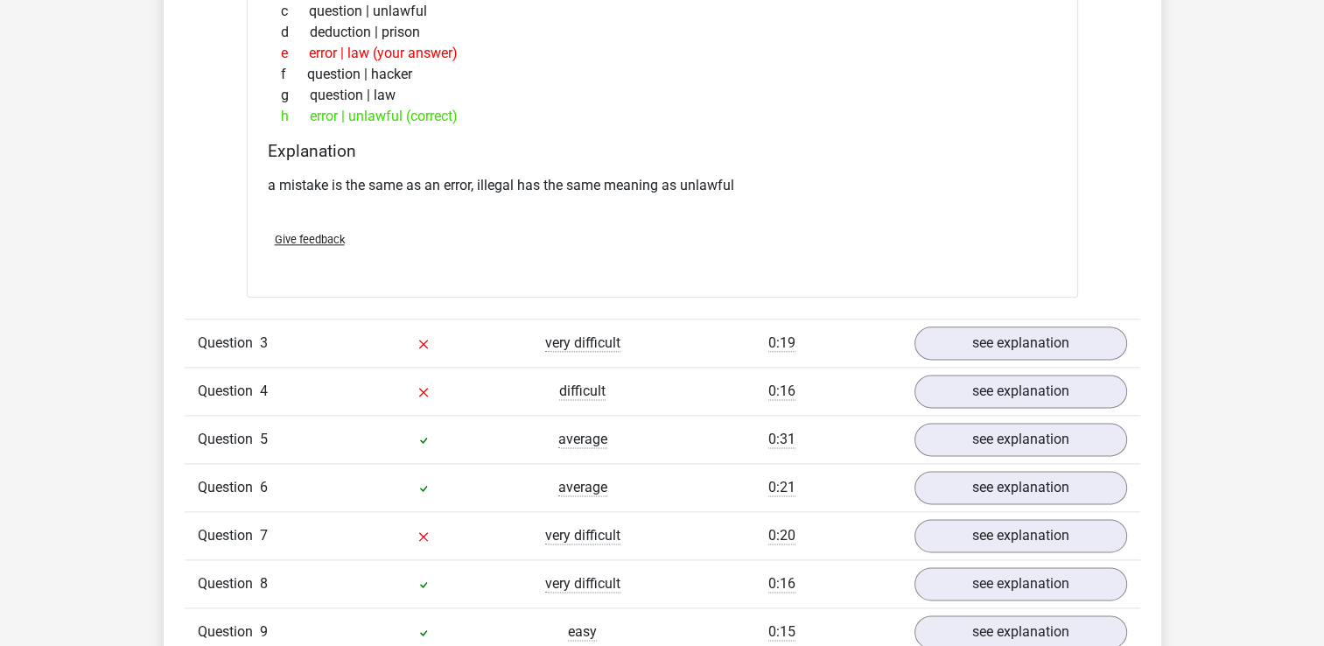
scroll to position [2156, 0]
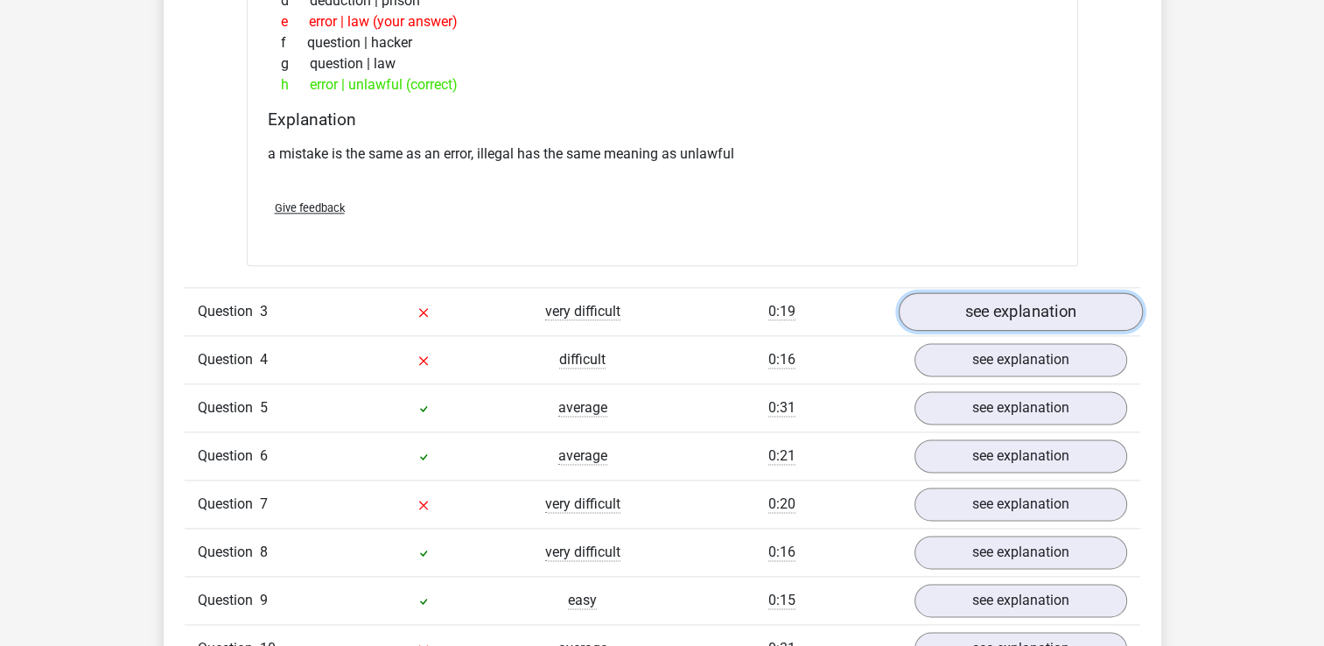
click at [1071, 313] on link "see explanation" at bounding box center [1020, 312] width 244 height 39
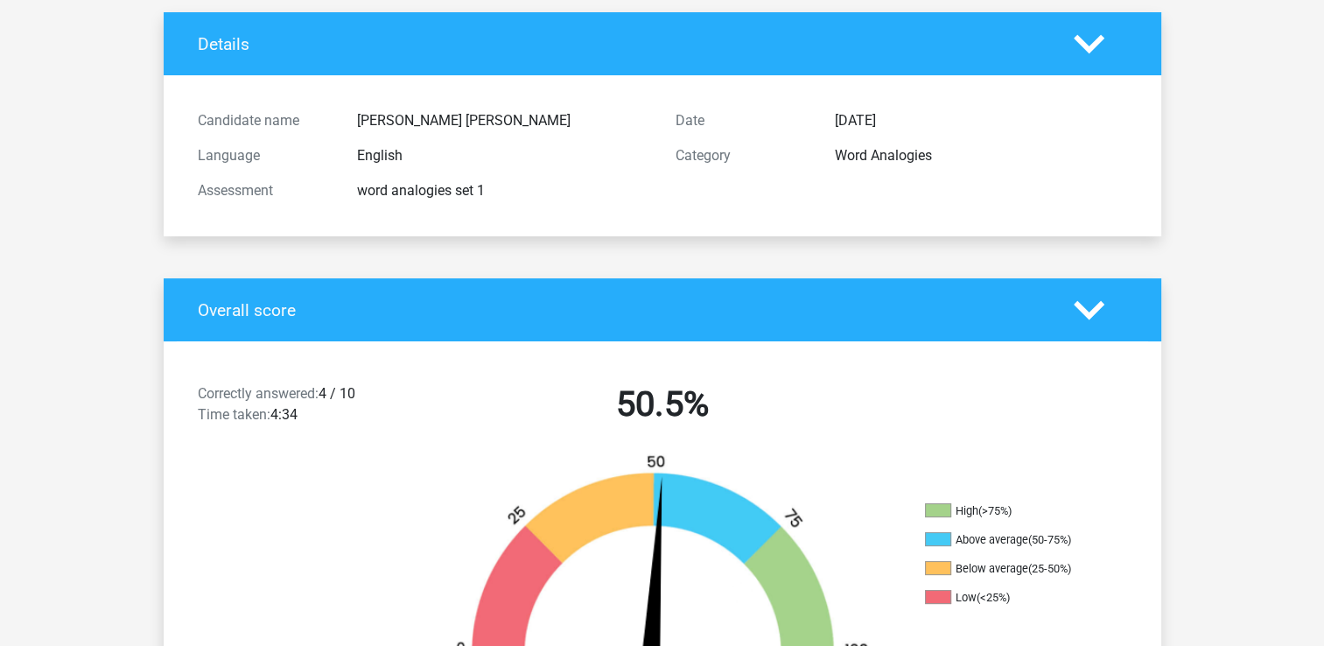
scroll to position [52, 0]
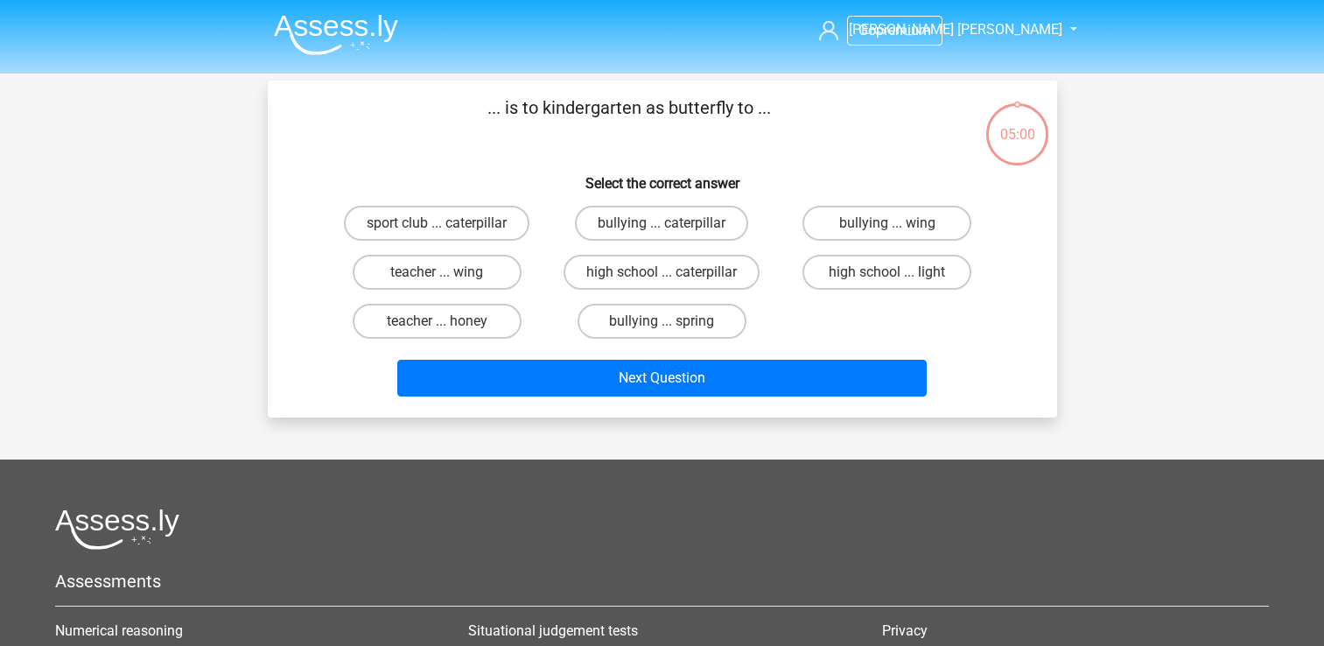
scroll to position [81, 0]
